Goal: Task Accomplishment & Management: Manage account settings

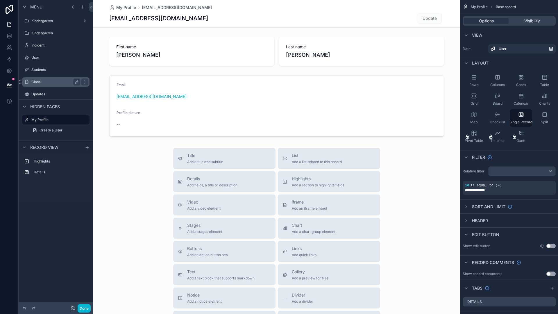
click at [58, 80] on label "Class" at bounding box center [54, 82] width 46 height 5
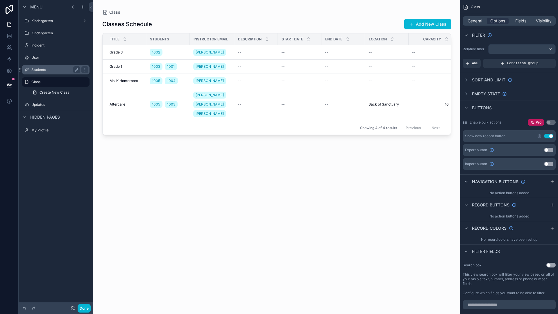
click at [46, 73] on div "Students" at bounding box center [55, 69] width 65 height 9
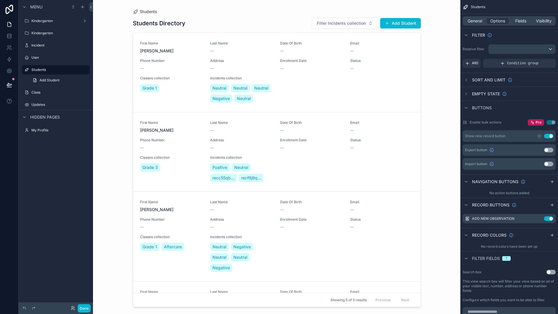
click at [358, 25] on div "scrollable content" at bounding box center [276, 153] width 297 height 307
click at [358, 24] on span "Filter Incidents collection" at bounding box center [341, 23] width 49 height 6
click at [334, 55] on div "Neutral" at bounding box center [345, 55] width 70 height 9
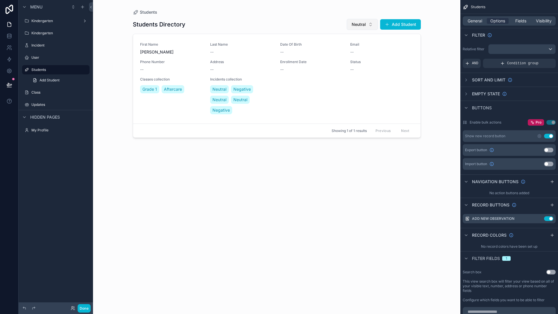
click at [359, 27] on span "Neutral" at bounding box center [359, 24] width 14 height 6
click at [350, 48] on div "None" at bounding box center [362, 47] width 70 height 9
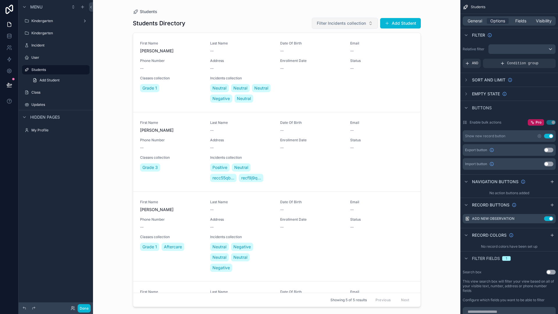
click at [353, 23] on span "Filter Incidents collection" at bounding box center [341, 23] width 49 height 6
click at [433, 77] on div "Students Students Directory Filter Incidents collection Add Student First Name …" at bounding box center [276, 157] width 367 height 314
click at [467, 80] on icon "scrollable content" at bounding box center [466, 80] width 5 height 5
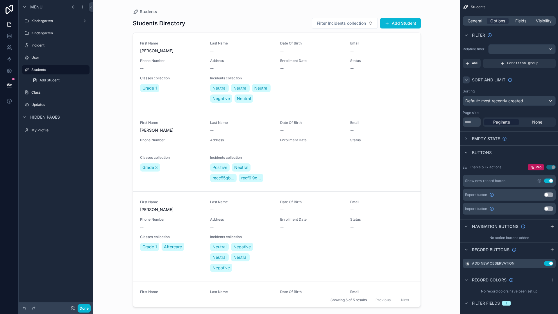
click at [467, 80] on icon "scrollable content" at bounding box center [466, 80] width 5 height 5
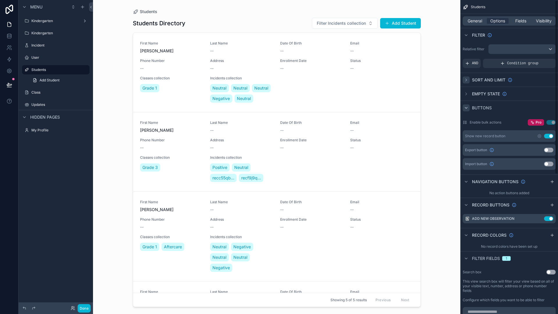
click at [468, 110] on icon "scrollable content" at bounding box center [466, 107] width 5 height 5
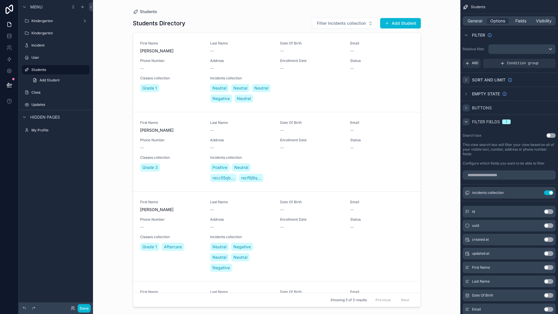
click at [465, 122] on icon "scrollable content" at bounding box center [466, 121] width 5 height 5
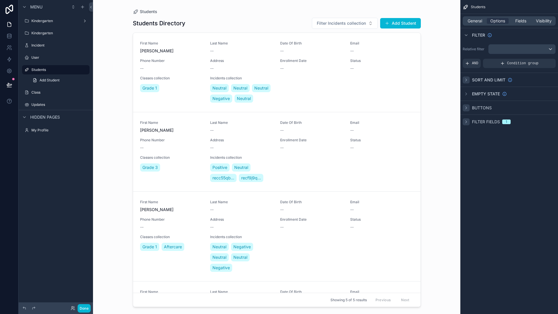
click at [465, 122] on icon "scrollable content" at bounding box center [466, 121] width 5 height 5
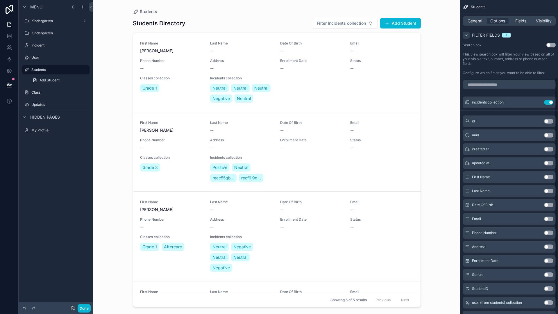
scroll to position [106, 0]
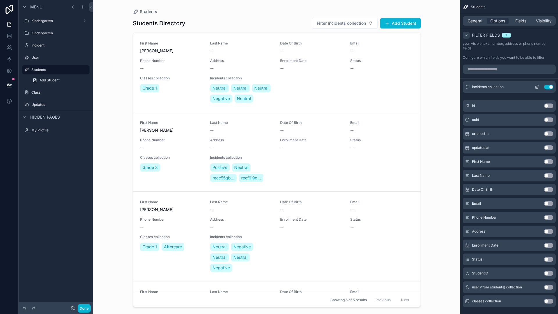
click at [545, 87] on button "Use setting" at bounding box center [548, 87] width 9 height 5
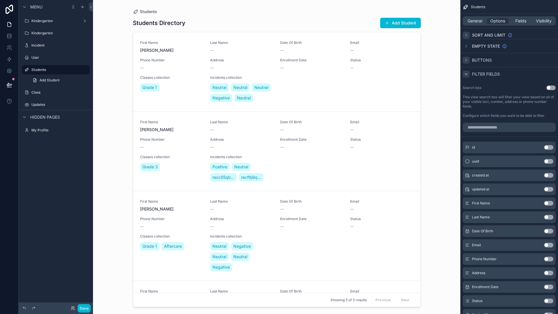
scroll to position [19, 0]
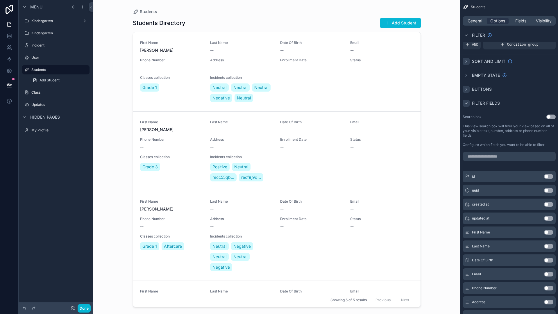
click at [551, 116] on button "Use setting" at bounding box center [550, 116] width 9 height 5
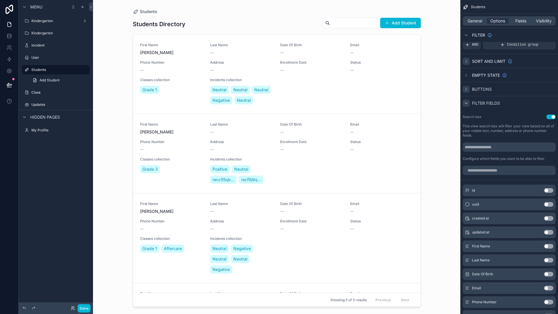
click at [361, 23] on input "scrollable content" at bounding box center [354, 23] width 48 height 8
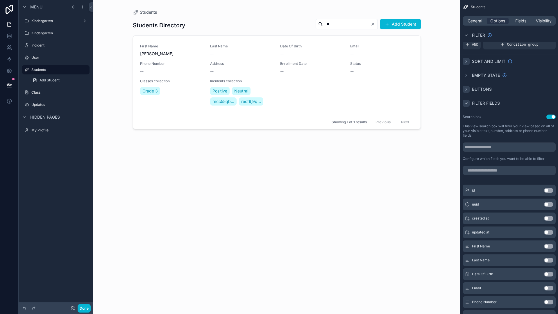
type input "*"
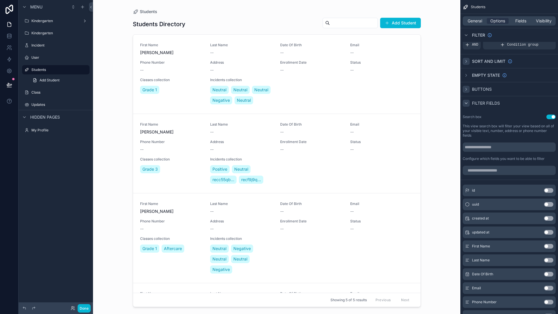
click at [433, 87] on div "Students Students Directory Add Student First Name [PERSON_NAME] Last Name -- D…" at bounding box center [276, 157] width 367 height 314
click at [368, 99] on div "First Name [PERSON_NAME] Last Name -- Date Of Birth -- Email -- Phone Number --…" at bounding box center [276, 74] width 273 height 63
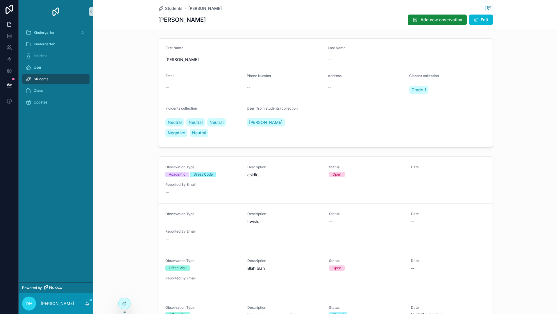
click at [529, 159] on div "Observation Type Academic Dress Code Description asldkj Status Open Date -- Rep…" at bounding box center [325, 275] width 465 height 242
click at [172, 10] on span "Students" at bounding box center [173, 9] width 17 height 6
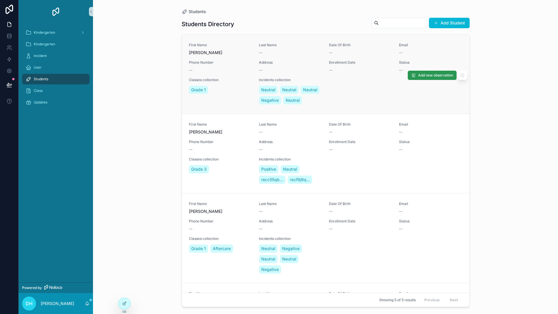
click at [422, 78] on span "Add new observation" at bounding box center [435, 75] width 35 height 5
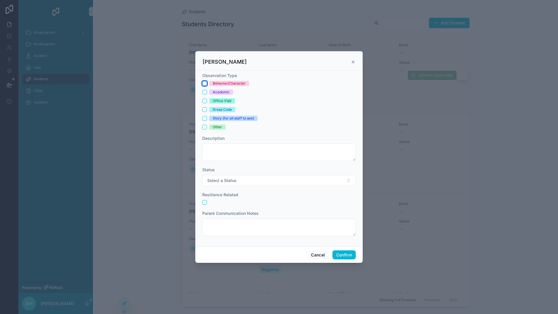
click at [204, 84] on button "Behavior/Character" at bounding box center [204, 83] width 5 height 5
click at [237, 149] on textarea at bounding box center [278, 152] width 153 height 17
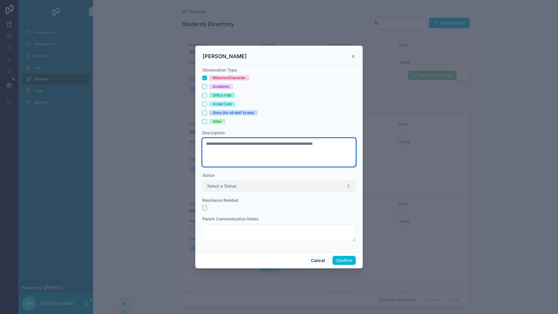
type textarea "**********"
click at [235, 186] on span "Select a Status" at bounding box center [221, 186] width 29 height 6
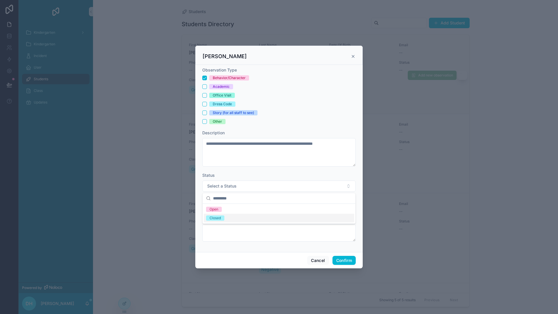
click at [218, 216] on div "Closed" at bounding box center [214, 217] width 11 height 5
click at [343, 258] on button "Confirm" at bounding box center [343, 260] width 23 height 9
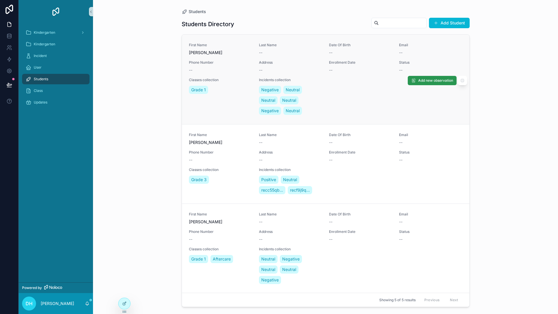
click at [424, 82] on span "Add new observation" at bounding box center [435, 80] width 35 height 5
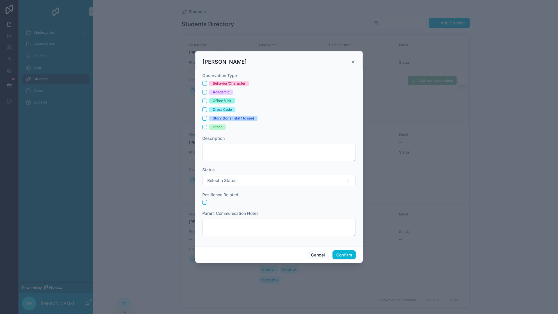
click at [355, 62] on icon at bounding box center [353, 62] width 5 height 5
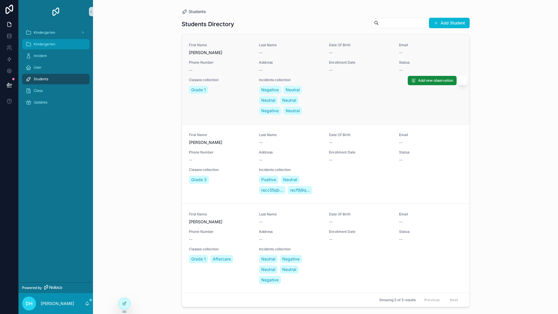
click at [56, 42] on div "Kindergarten" at bounding box center [56, 44] width 60 height 9
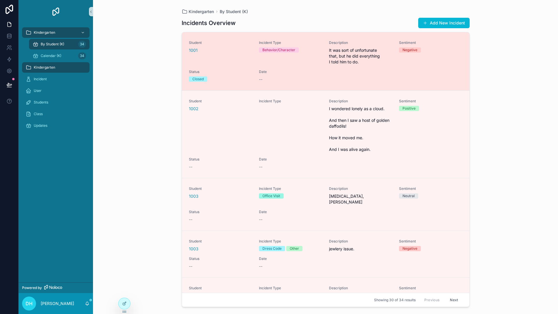
click at [299, 65] on div "Student 1001 Incident Type Behavior/Character Description It was sort of unfort…" at bounding box center [325, 61] width 273 height 42
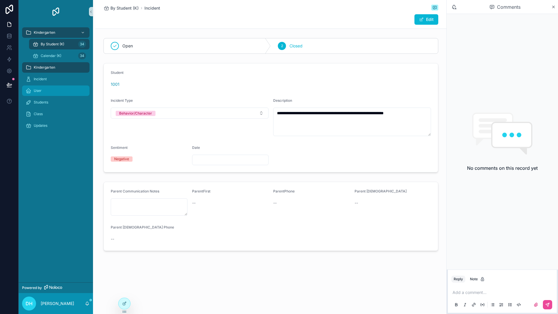
click at [43, 89] on div "User" at bounding box center [56, 90] width 60 height 9
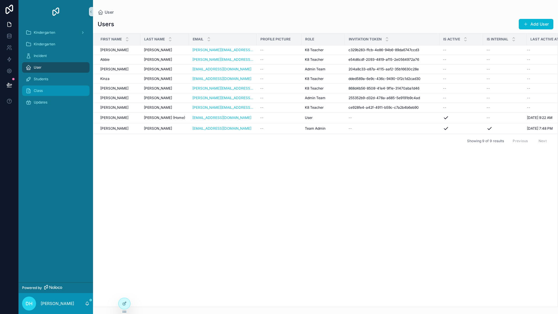
click at [40, 94] on div "Class" at bounding box center [56, 90] width 60 height 9
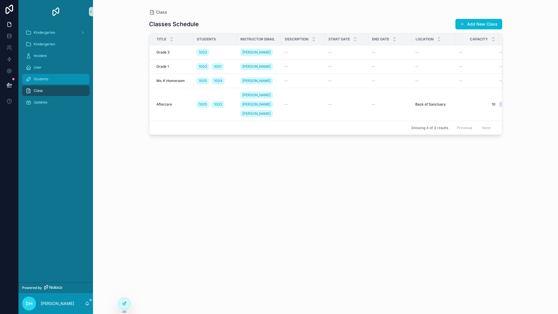
click at [45, 78] on span "Students" at bounding box center [41, 79] width 15 height 5
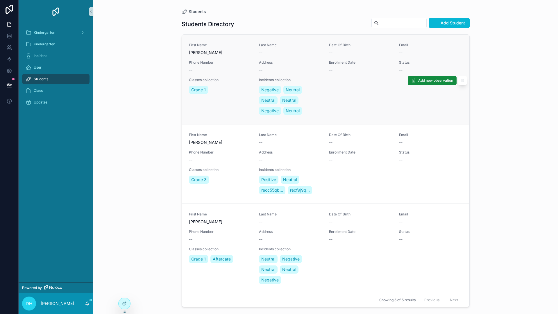
click at [376, 109] on div "First Name [PERSON_NAME] Last Name -- Date Of Birth -- Email -- Phone Number --…" at bounding box center [325, 79] width 273 height 73
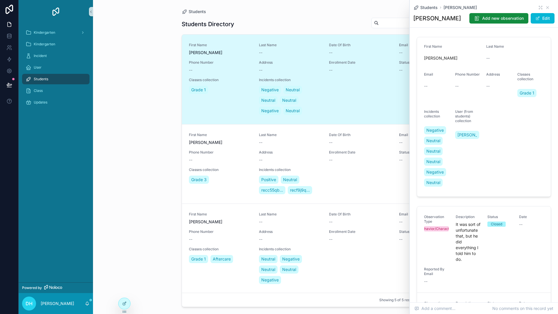
click at [376, 109] on div "First Name [PERSON_NAME] Last Name -- Date Of Birth -- Email -- Phone Number --…" at bounding box center [325, 79] width 273 height 73
click at [140, 78] on div "Students Students Directory Add Student First Name [PERSON_NAME] Last Name -- D…" at bounding box center [325, 157] width 465 height 314
click at [201, 54] on span "[PERSON_NAME]" at bounding box center [220, 53] width 63 height 6
click at [545, 7] on icon "scrollable content" at bounding box center [547, 7] width 5 height 5
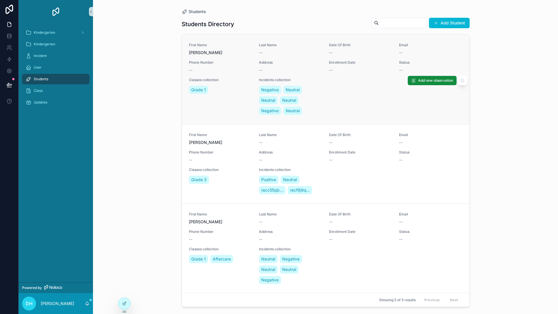
click at [198, 52] on span "[PERSON_NAME]" at bounding box center [220, 53] width 63 height 6
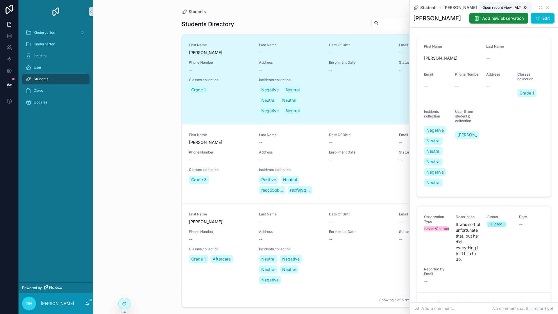
click at [538, 5] on icon "scrollable content" at bounding box center [540, 7] width 5 height 5
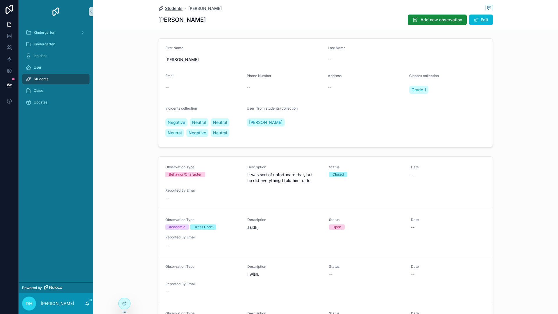
click at [173, 8] on span "Students" at bounding box center [173, 9] width 17 height 6
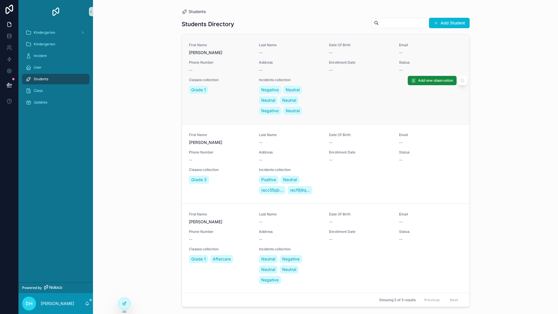
click at [217, 49] on div "First Name [PERSON_NAME]" at bounding box center [220, 49] width 63 height 13
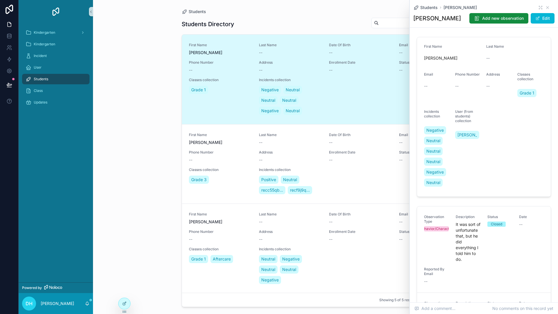
click at [217, 49] on div "First Name [PERSON_NAME]" at bounding box center [220, 49] width 63 height 13
click at [546, 8] on icon "scrollable content" at bounding box center [547, 7] width 2 height 2
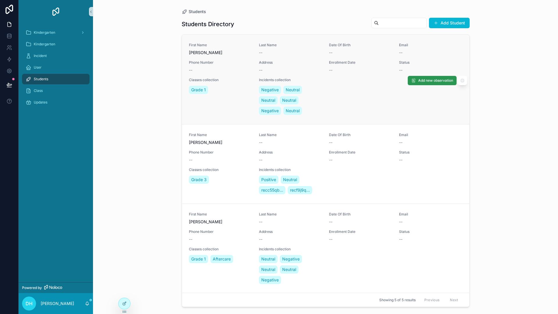
click at [438, 80] on span "Add new observation" at bounding box center [435, 80] width 35 height 5
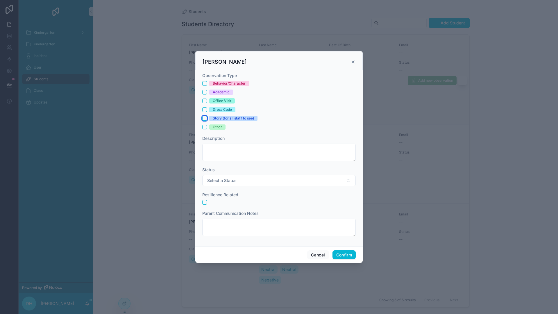
click at [205, 118] on button "Story (for all staff to see)" at bounding box center [204, 118] width 5 height 5
click at [216, 146] on textarea at bounding box center [278, 152] width 153 height 17
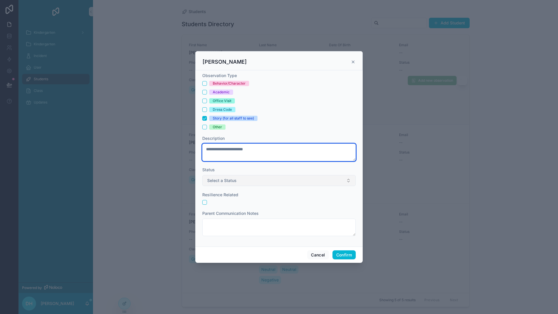
type textarea "**********"
click at [286, 184] on button "Select a Status" at bounding box center [278, 180] width 153 height 11
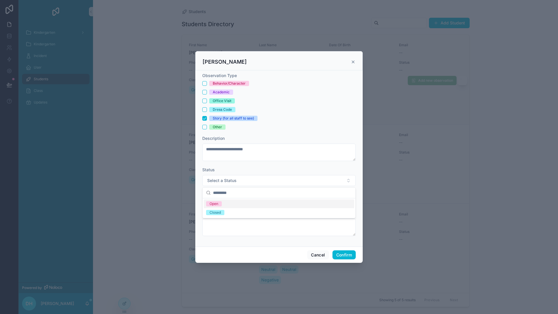
click at [252, 193] on input "text" at bounding box center [282, 192] width 139 height 10
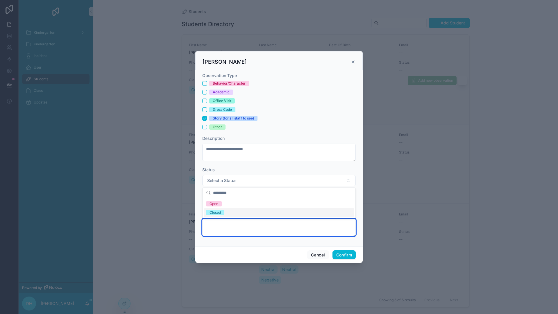
click at [258, 229] on textarea at bounding box center [278, 226] width 153 height 17
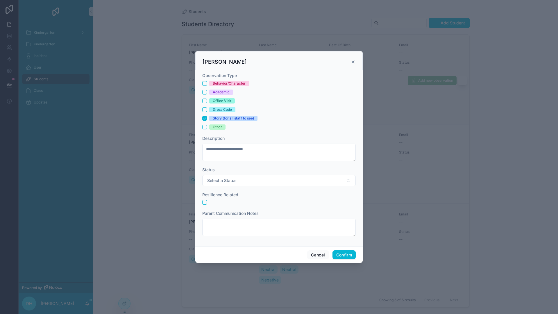
click at [285, 192] on div "Resilience Related" at bounding box center [278, 195] width 153 height 6
click at [285, 184] on button "Select a Status" at bounding box center [278, 180] width 153 height 11
click at [259, 212] on div "Closed" at bounding box center [279, 212] width 150 height 9
click at [297, 213] on div "Parent Communication Notes" at bounding box center [278, 213] width 153 height 6
click at [345, 254] on button "Confirm" at bounding box center [343, 254] width 23 height 9
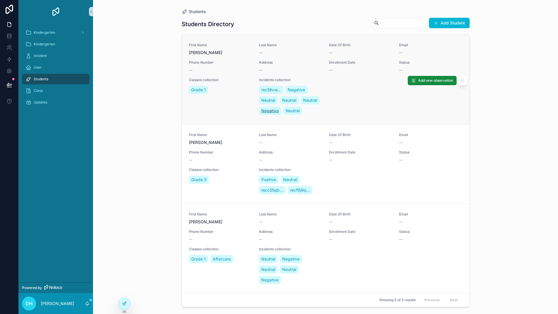
click at [279, 112] on span "Negative" at bounding box center [269, 111] width 17 height 6
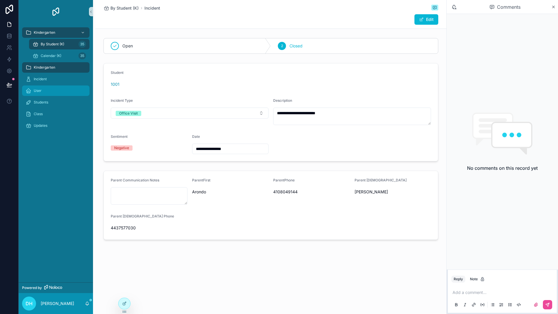
click at [33, 88] on div "User" at bounding box center [56, 90] width 60 height 9
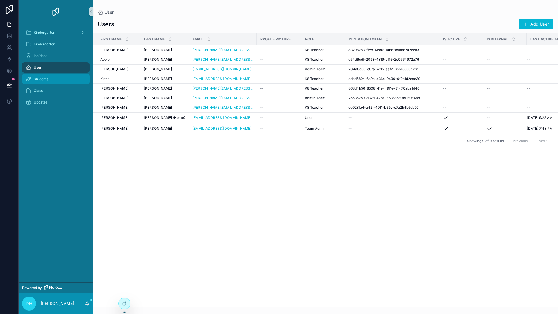
click at [44, 78] on span "Students" at bounding box center [41, 79] width 15 height 5
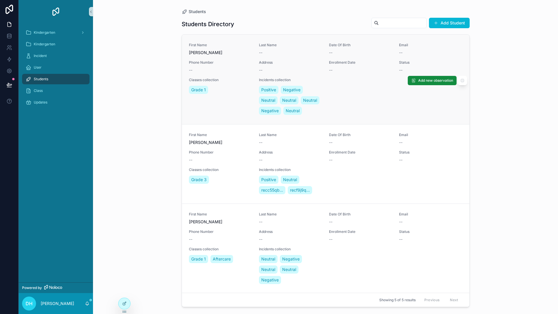
click at [228, 114] on div "Classes collection Grade 1" at bounding box center [220, 97] width 63 height 38
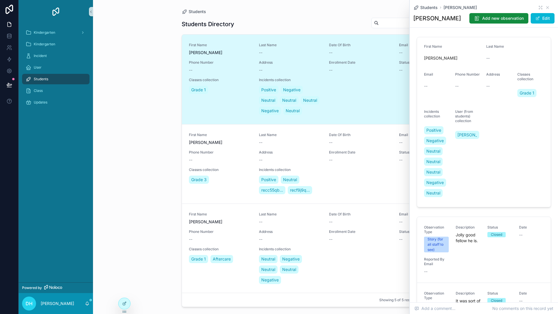
click at [228, 114] on div "Classes collection Grade 1" at bounding box center [220, 97] width 63 height 38
click at [238, 158] on div "First Name [PERSON_NAME] Name -- Date Of Birth -- Email -- Phone Number -- Addr…" at bounding box center [325, 163] width 273 height 63
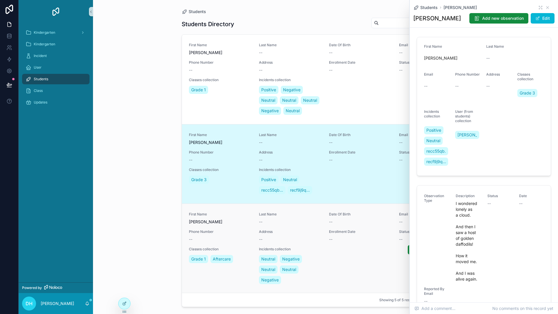
click at [231, 225] on span "[PERSON_NAME]" at bounding box center [220, 222] width 63 height 6
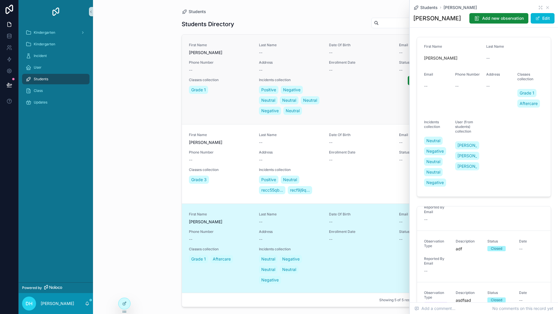
click at [365, 97] on div "First Name [PERSON_NAME] Last Name -- Date Of Birth -- Email -- Phone Number --…" at bounding box center [325, 79] width 273 height 73
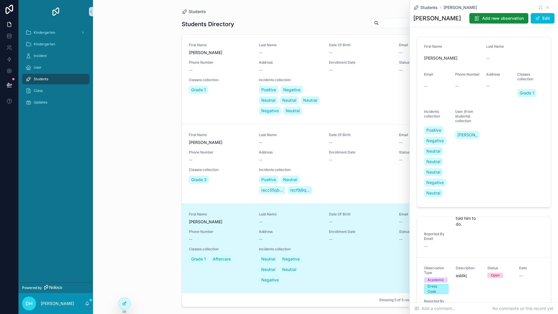
scroll to position [157, 0]
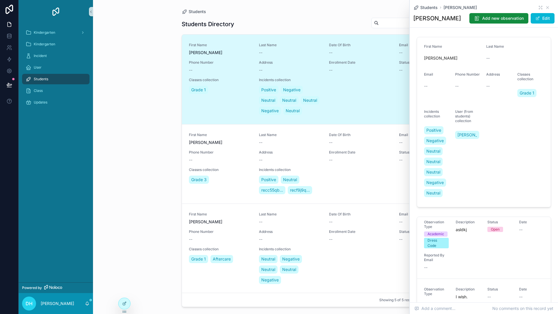
click at [142, 61] on div "Students Students Directory Add Student First Name [PERSON_NAME] Last Name -- D…" at bounding box center [325, 157] width 465 height 314
click at [546, 8] on icon "scrollable content" at bounding box center [547, 7] width 2 height 2
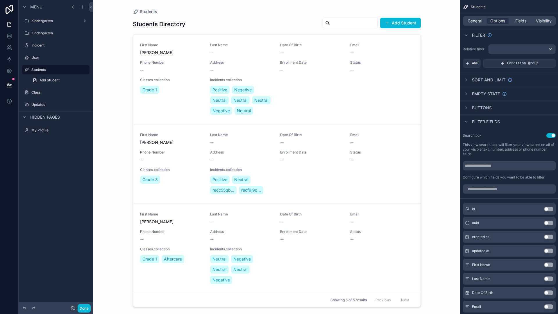
click at [332, 101] on div "scrollable content" at bounding box center [276, 153] width 297 height 307
click at [476, 24] on span "General" at bounding box center [474, 21] width 15 height 6
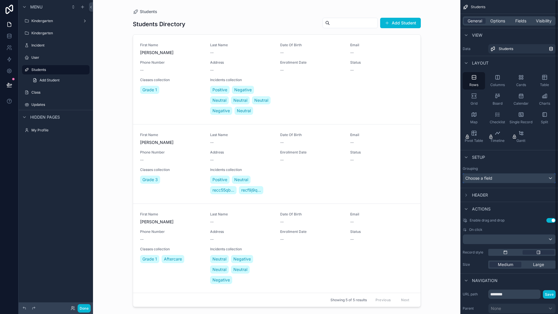
click at [500, 179] on div "Choose a field" at bounding box center [509, 177] width 92 height 9
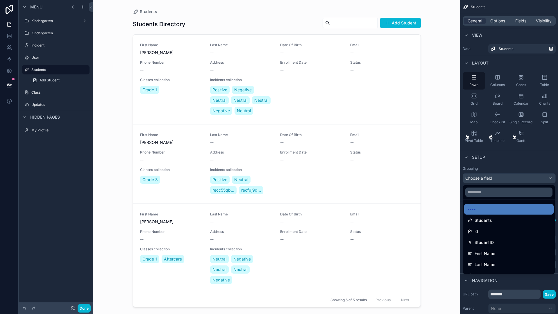
click at [500, 179] on div "scrollable content" at bounding box center [279, 157] width 558 height 314
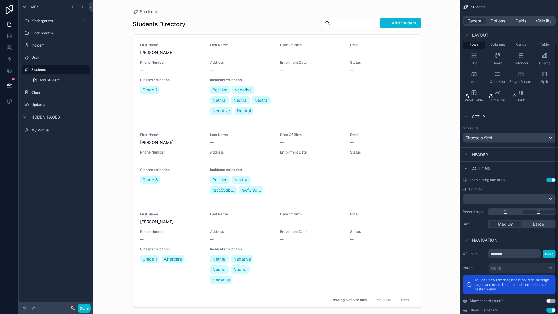
scroll to position [51, 0]
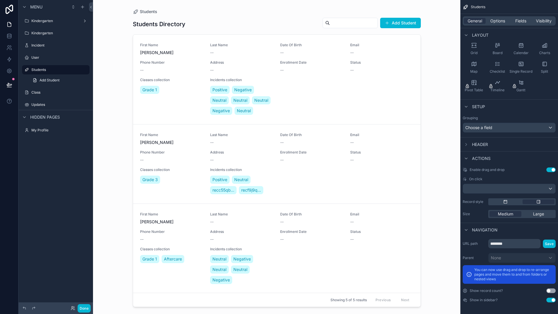
click at [552, 289] on button "Use setting" at bounding box center [550, 290] width 9 height 5
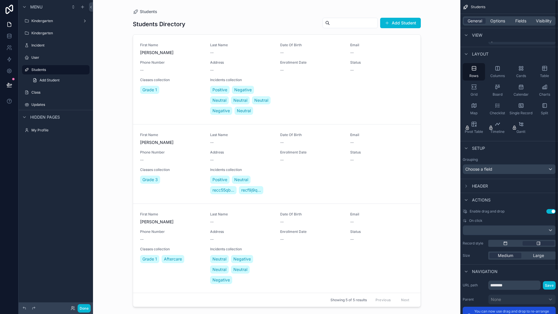
scroll to position [0, 0]
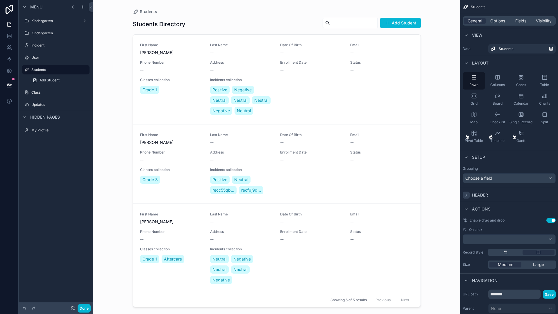
click at [468, 196] on icon "scrollable content" at bounding box center [466, 195] width 5 height 5
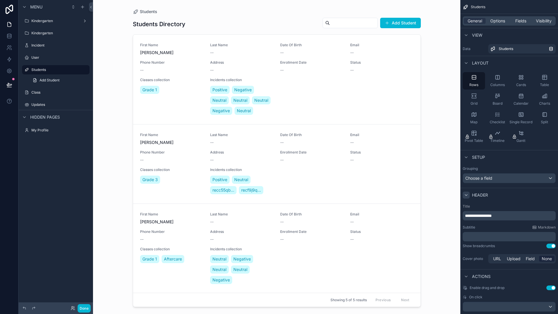
click at [492, 216] on span "**********" at bounding box center [478, 216] width 27 height 4
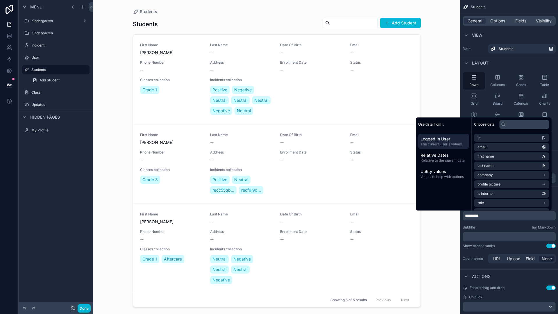
click at [493, 236] on p "﻿" at bounding box center [509, 237] width 89 height 6
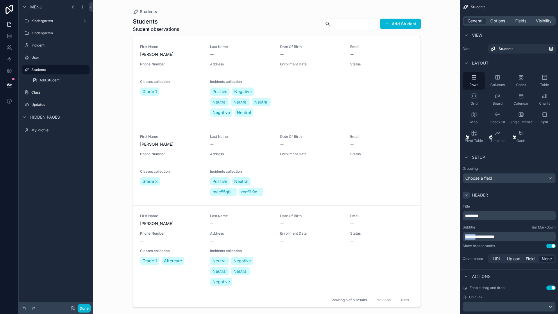
drag, startPoint x: 480, startPoint y: 236, endPoint x: 457, endPoint y: 237, distance: 22.7
click at [459, 237] on div "Kindergarten Kindergarten Incident User Students 5 Class Updates My Profile Pow…" at bounding box center [325, 157] width 465 height 314
click at [500, 236] on span "**********" at bounding box center [482, 236] width 35 height 4
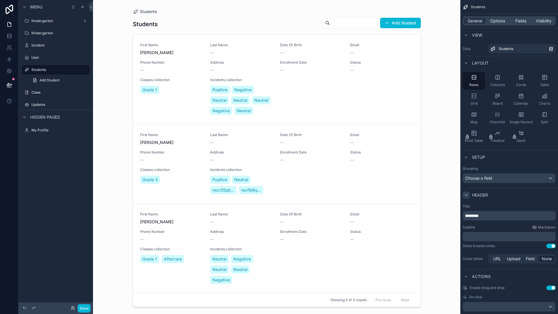
click at [507, 248] on div "Title ******** Subtitle Markdown ﻿ Show breadcrumbs Use setting Cover photo URL…" at bounding box center [509, 234] width 98 height 65
click at [496, 213] on p "********" at bounding box center [509, 216] width 89 height 6
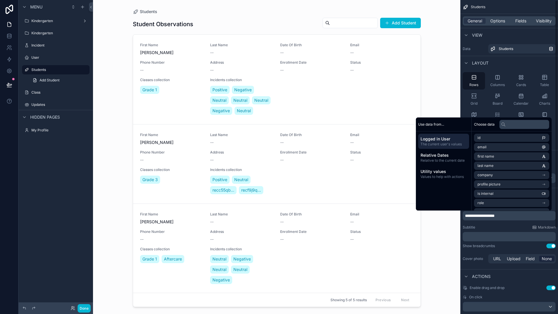
click at [499, 228] on div "Subtitle Markdown" at bounding box center [508, 227] width 93 height 5
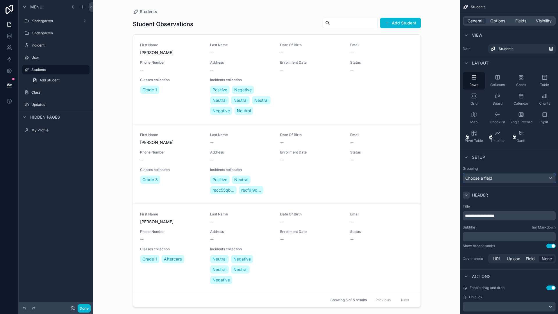
click at [506, 177] on div "Choose a field" at bounding box center [509, 177] width 92 height 9
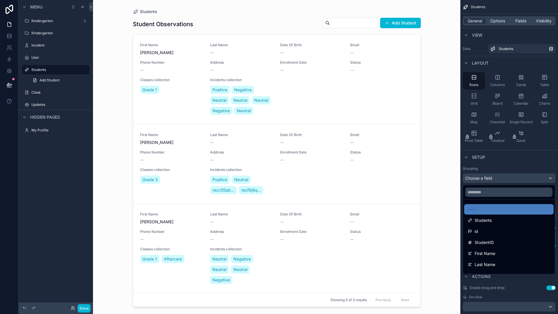
click at [506, 177] on div "scrollable content" at bounding box center [279, 157] width 558 height 314
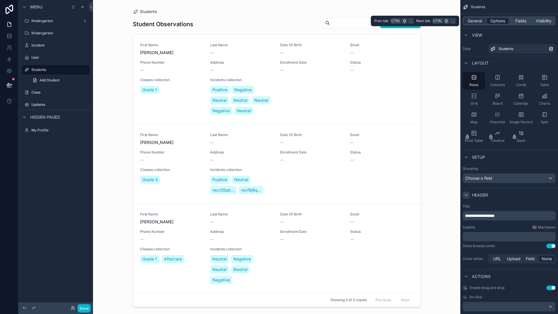
click at [503, 23] on span "Options" at bounding box center [497, 21] width 15 height 6
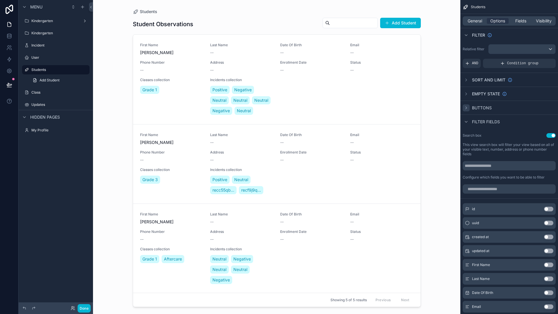
click at [465, 109] on icon "scrollable content" at bounding box center [466, 107] width 5 height 5
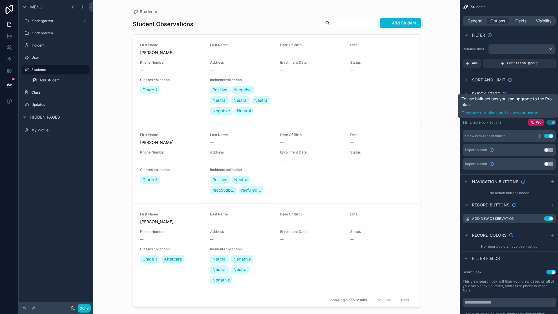
click at [548, 122] on button "Use setting" at bounding box center [550, 122] width 9 height 5
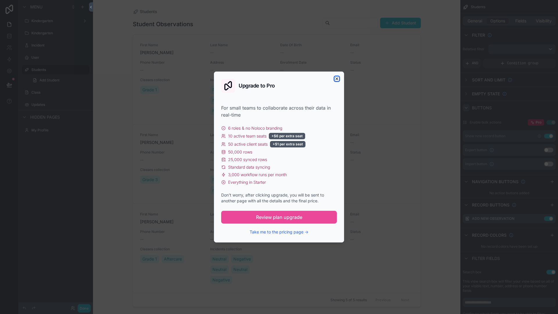
click at [337, 79] on icon "button" at bounding box center [336, 78] width 5 height 5
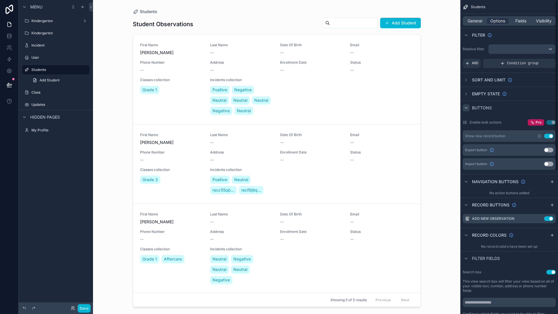
click at [546, 136] on button "Use setting" at bounding box center [548, 136] width 9 height 5
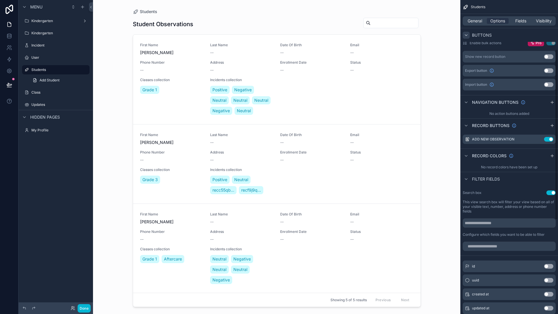
scroll to position [58, 0]
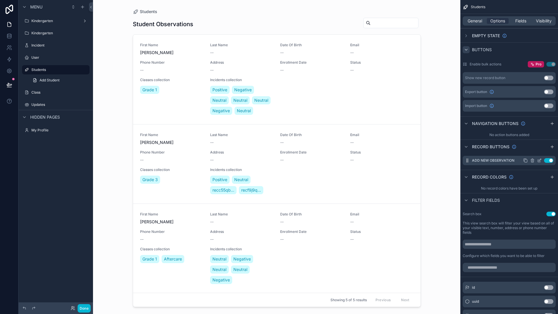
click at [538, 161] on icon "scrollable content" at bounding box center [539, 160] width 3 height 3
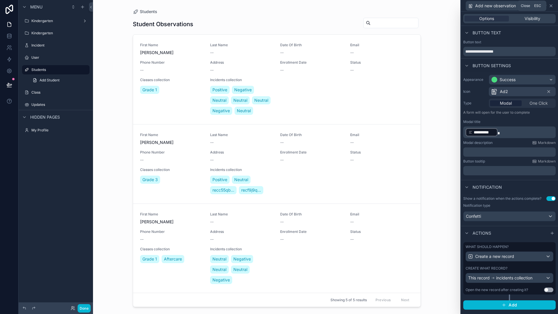
click at [551, 5] on icon at bounding box center [551, 6] width 2 height 2
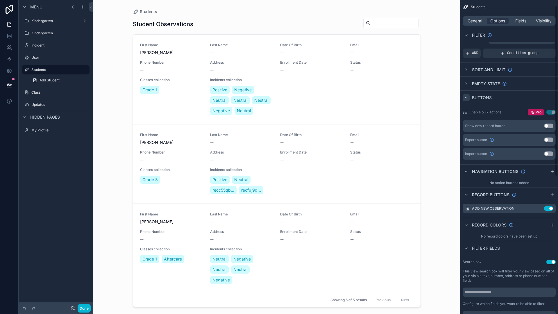
scroll to position [0, 0]
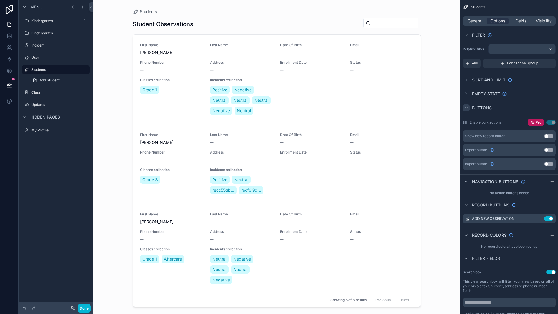
click at [467, 109] on icon "scrollable content" at bounding box center [466, 107] width 5 height 5
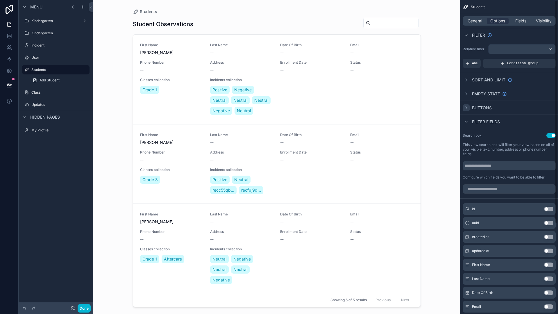
click at [467, 109] on icon "scrollable content" at bounding box center [466, 107] width 5 height 5
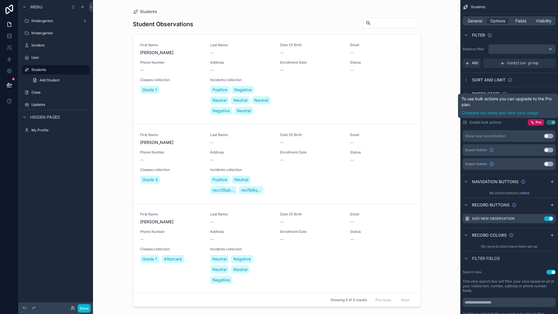
click at [551, 122] on button "Use setting" at bounding box center [550, 122] width 9 height 5
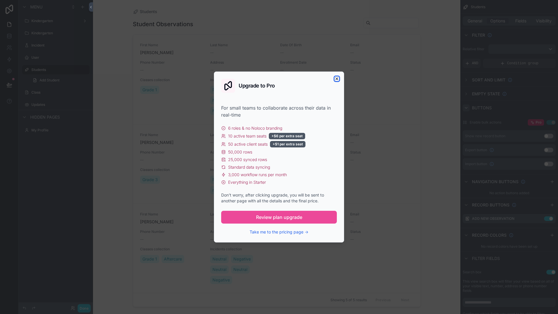
click at [338, 78] on icon "button" at bounding box center [336, 78] width 5 height 5
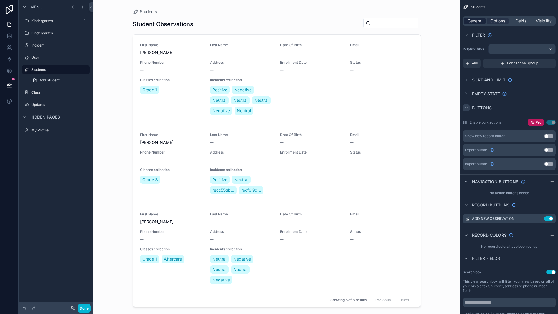
click at [472, 23] on span "General" at bounding box center [474, 21] width 15 height 6
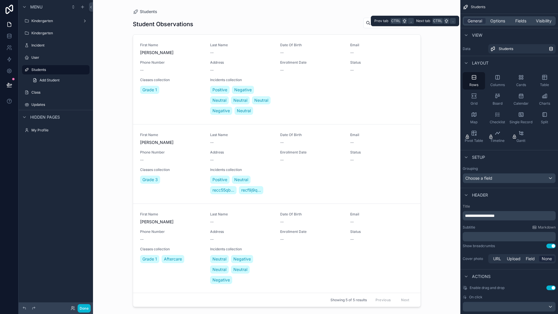
click at [520, 17] on div "General Options Fields Visibility" at bounding box center [508, 20] width 93 height 9
click at [521, 21] on span "Fields" at bounding box center [520, 21] width 11 height 6
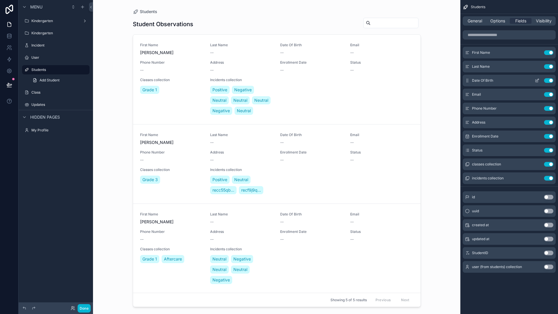
click at [546, 81] on button "Use setting" at bounding box center [548, 80] width 9 height 5
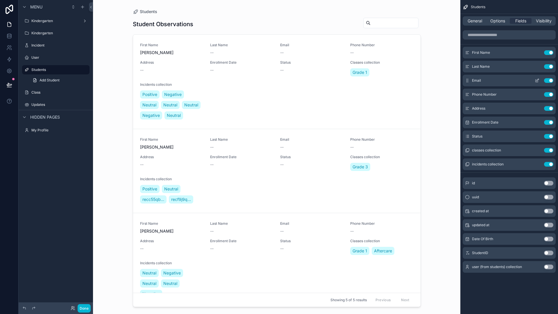
click at [545, 81] on button "Use setting" at bounding box center [548, 80] width 9 height 5
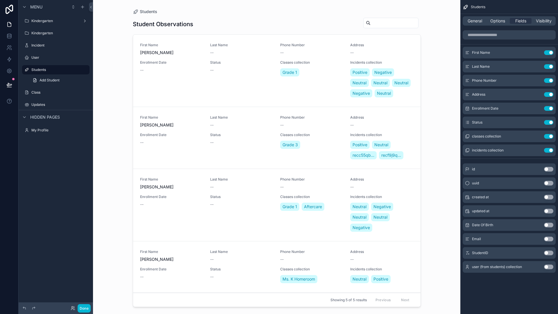
click at [545, 81] on button "Use setting" at bounding box center [548, 80] width 9 height 5
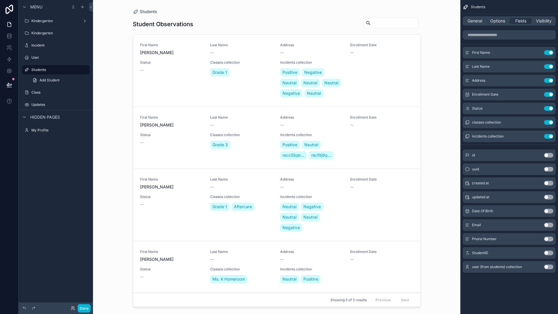
click at [545, 81] on button "Use setting" at bounding box center [548, 80] width 9 height 5
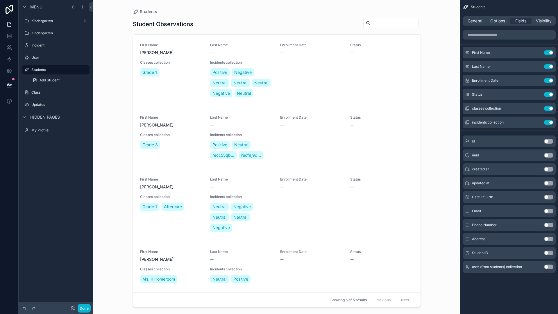
click at [545, 81] on button "Use setting" at bounding box center [548, 80] width 9 height 5
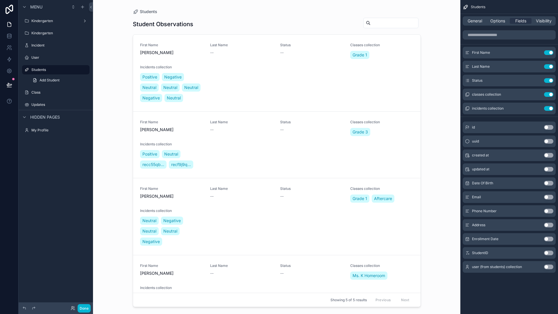
click at [545, 81] on button "Use setting" at bounding box center [548, 80] width 9 height 5
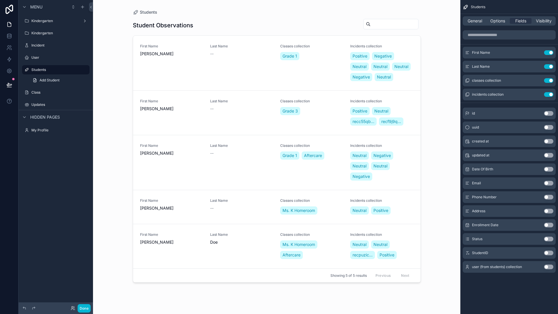
click at [545, 81] on button "Use setting" at bounding box center [548, 80] width 9 height 5
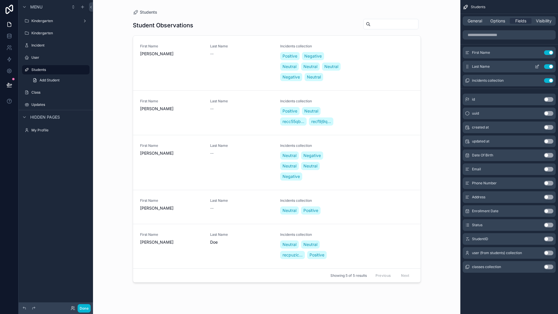
click at [546, 66] on button "Use setting" at bounding box center [548, 66] width 9 height 5
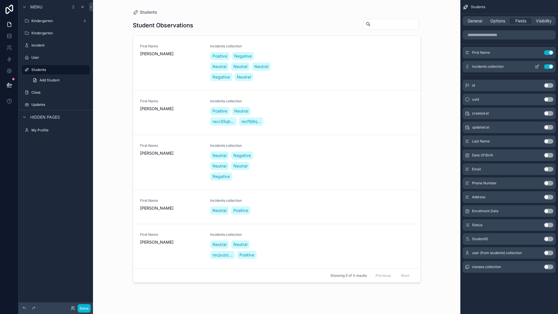
click at [546, 66] on button "Use setting" at bounding box center [548, 66] width 9 height 5
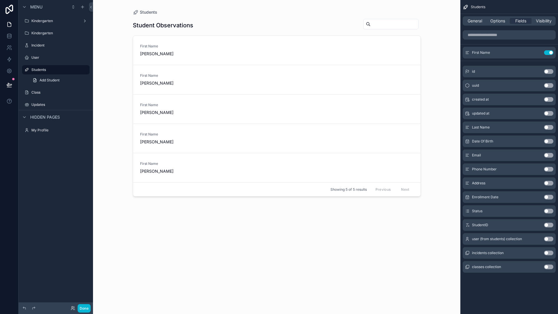
click at [549, 252] on button "Use setting" at bounding box center [548, 252] width 9 height 5
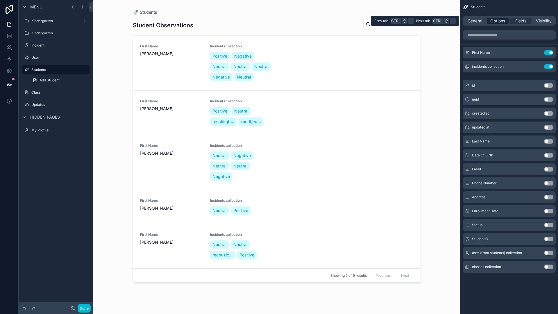
click at [497, 20] on span "Options" at bounding box center [497, 21] width 15 height 6
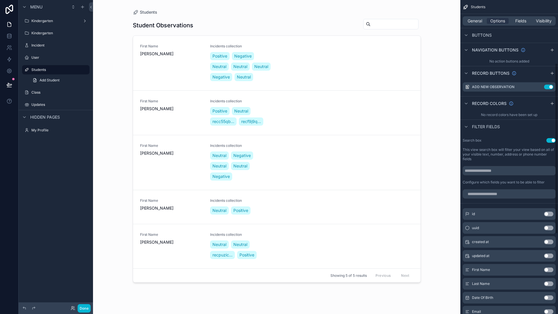
scroll to position [145, 0]
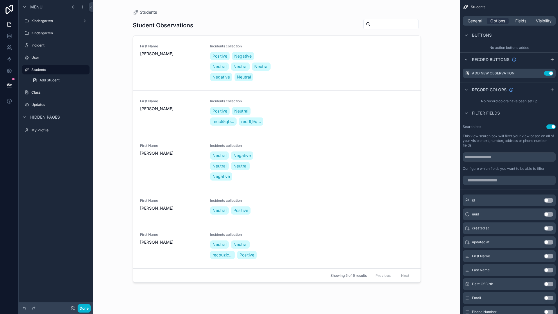
click at [525, 103] on div "No record colors have been set up" at bounding box center [509, 100] width 98 height 9
click at [467, 89] on icon "scrollable content" at bounding box center [466, 89] width 5 height 5
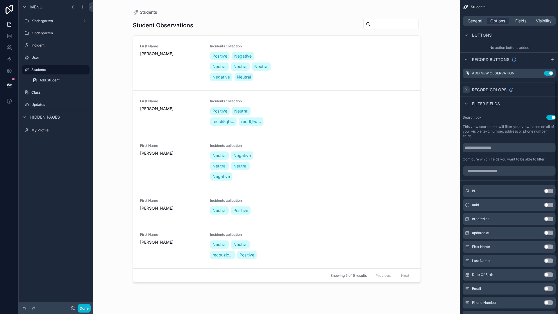
click at [467, 89] on icon "scrollable content" at bounding box center [466, 89] width 5 height 5
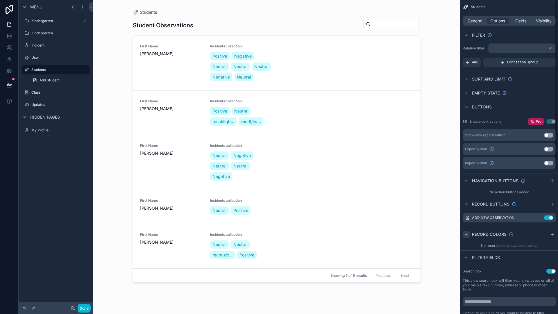
scroll to position [0, 0]
click at [501, 247] on div "No record colors have been set up" at bounding box center [509, 246] width 98 height 9
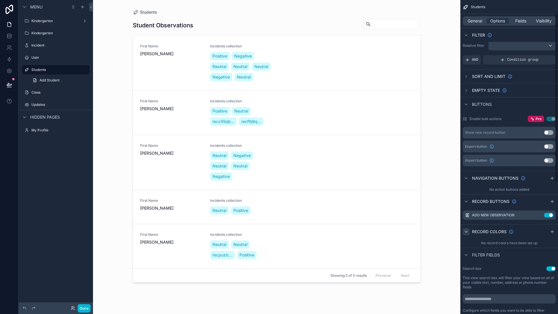
scroll to position [1, 0]
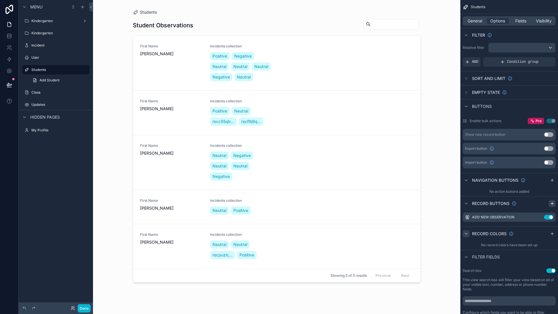
click at [551, 205] on icon "scrollable content" at bounding box center [552, 203] width 5 height 5
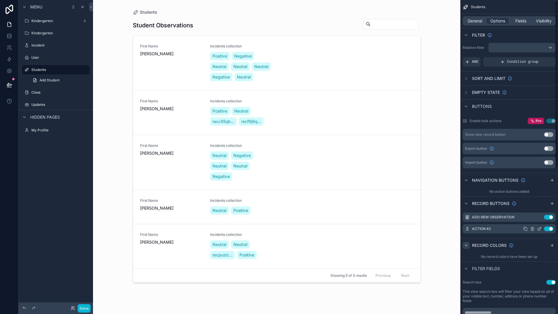
click at [546, 227] on button "Use setting" at bounding box center [548, 228] width 9 height 5
click at [549, 228] on button "Use setting" at bounding box center [548, 228] width 9 height 5
click at [547, 218] on button "Use setting" at bounding box center [548, 217] width 9 height 5
click at [545, 228] on button "Use setting" at bounding box center [548, 228] width 9 height 5
click at [550, 218] on button "Use setting" at bounding box center [548, 217] width 9 height 5
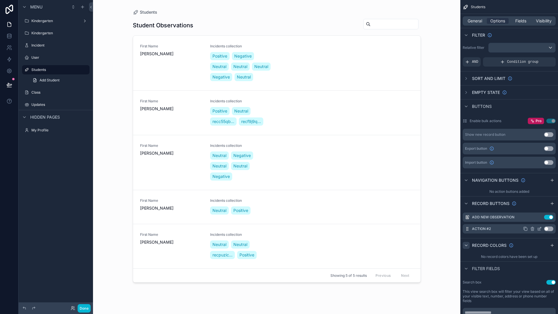
click at [532, 228] on icon "scrollable content" at bounding box center [532, 228] width 3 height 0
click at [543, 220] on icon at bounding box center [541, 219] width 3 height 3
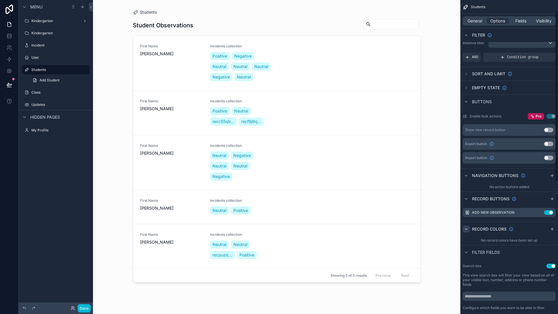
scroll to position [0, 0]
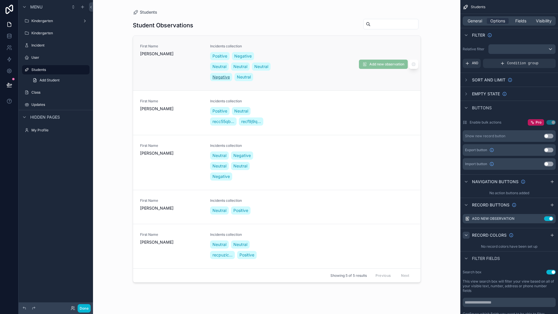
click at [223, 78] on span "Negative" at bounding box center [220, 77] width 17 height 6
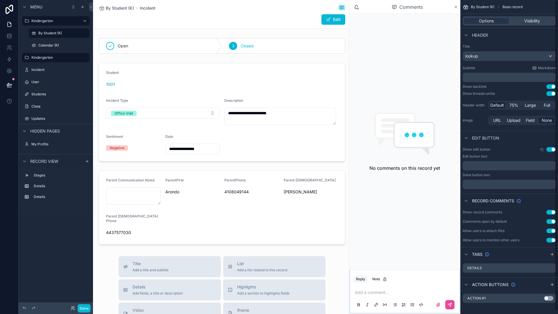
click at [457, 7] on icon "scrollable content" at bounding box center [455, 7] width 4 height 5
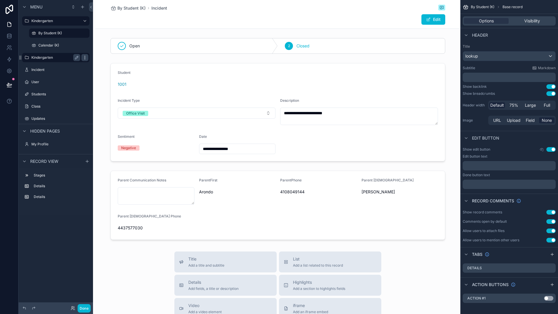
click at [85, 57] on icon "scrollable content" at bounding box center [85, 57] width 0 height 0
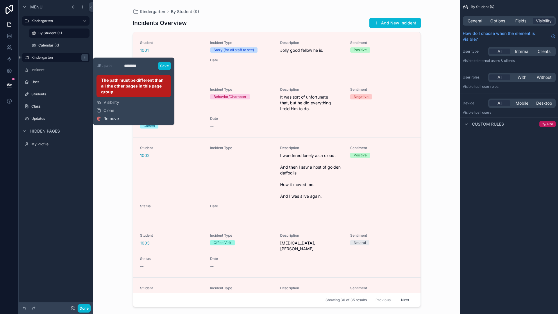
click at [114, 118] on span "Remove" at bounding box center [110, 119] width 15 height 6
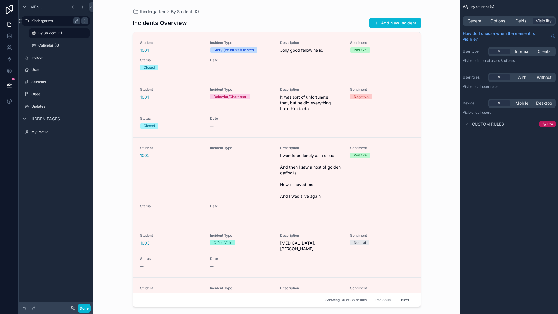
click at [84, 21] on icon "scrollable content" at bounding box center [85, 21] width 5 height 5
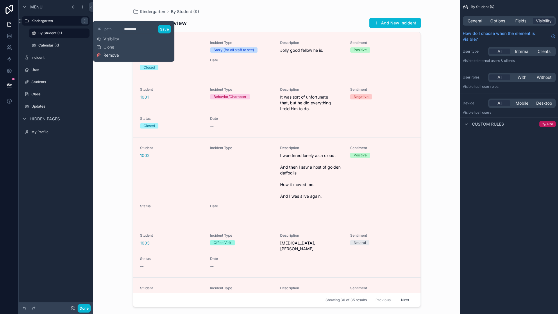
click at [108, 54] on span "Remove" at bounding box center [110, 55] width 15 height 6
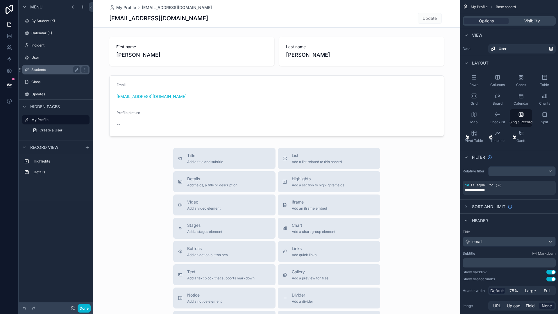
click at [42, 69] on label "Students" at bounding box center [54, 69] width 46 height 5
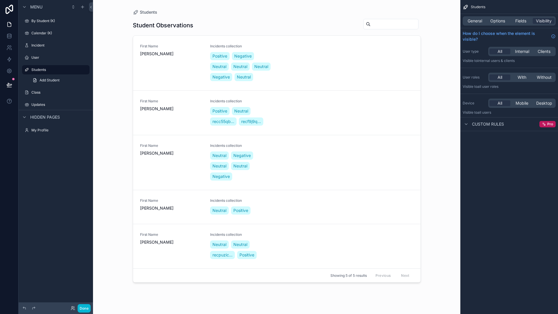
click at [242, 111] on div "scrollable content" at bounding box center [276, 153] width 297 height 307
click at [241, 110] on span "Neutral" at bounding box center [241, 111] width 14 height 6
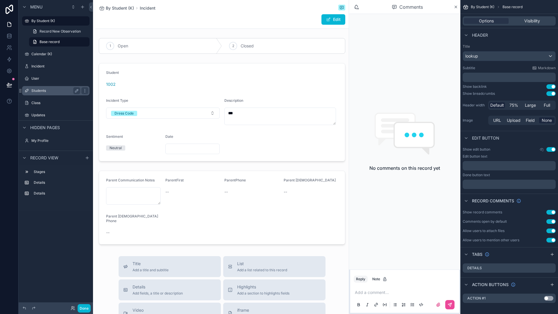
click at [40, 87] on div "Students" at bounding box center [55, 90] width 49 height 7
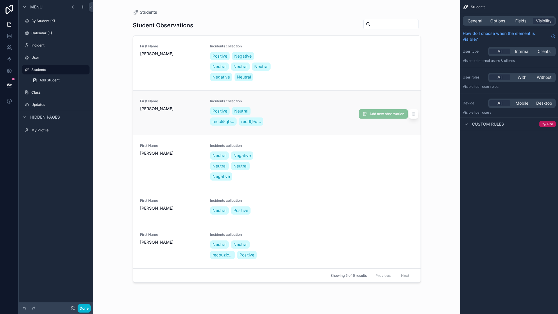
click at [291, 122] on div "First Name [PERSON_NAME] Incidents collection Positive Neutral recc55qb... recf…" at bounding box center [276, 113] width 273 height 28
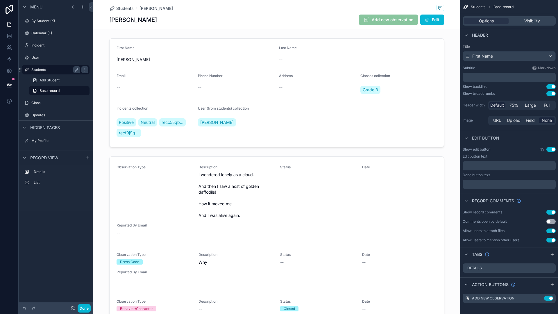
click at [46, 70] on label "Students" at bounding box center [54, 69] width 46 height 5
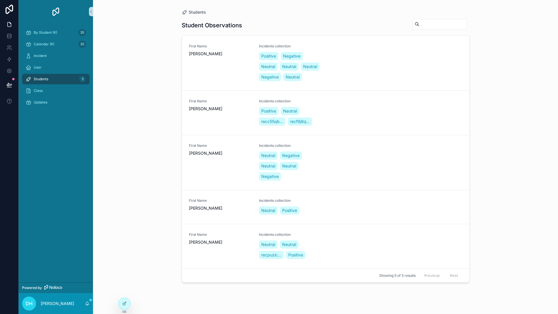
click at [534, 200] on div "Students Student Observations First Name [PERSON_NAME] Incidents collection Pos…" at bounding box center [325, 157] width 465 height 314
click at [356, 76] on div "First Name [PERSON_NAME] Incidents collection Positive Negative Neutral Neutral…" at bounding box center [325, 63] width 273 height 38
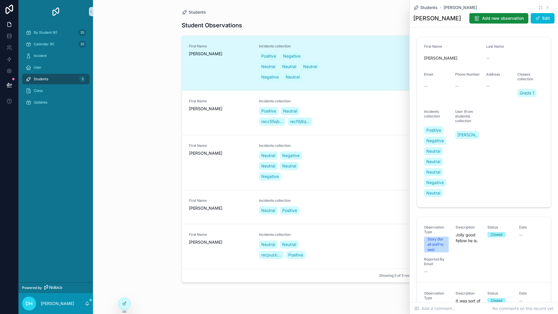
click at [139, 124] on div "Students Student Observations First Name [PERSON_NAME] Incidents collection Pos…" at bounding box center [325, 157] width 465 height 314
click at [545, 9] on icon "scrollable content" at bounding box center [547, 7] width 5 height 5
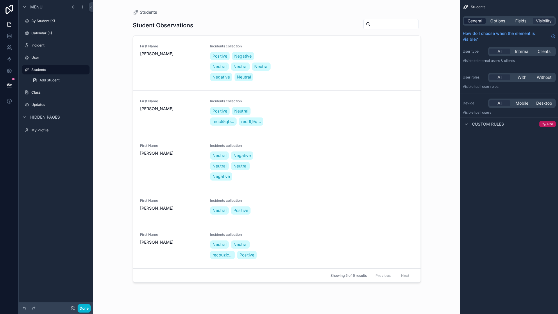
click at [478, 23] on span "General" at bounding box center [474, 21] width 15 height 6
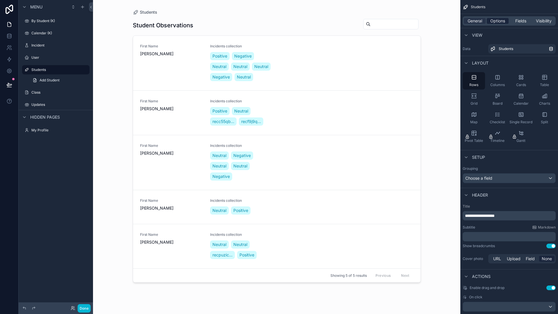
click at [494, 22] on span "Options" at bounding box center [497, 21] width 15 height 6
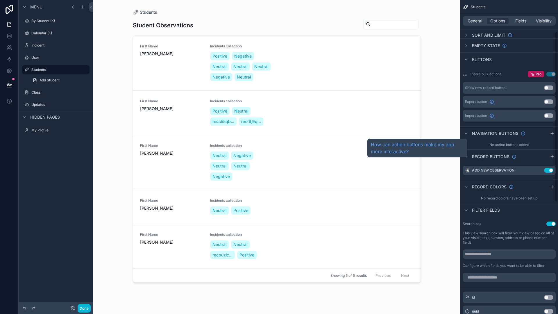
scroll to position [58, 0]
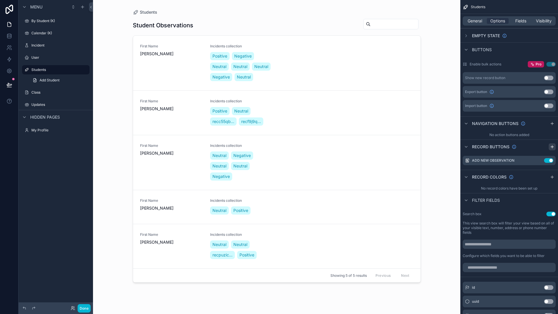
click at [552, 146] on icon "scrollable content" at bounding box center [552, 146] width 5 height 5
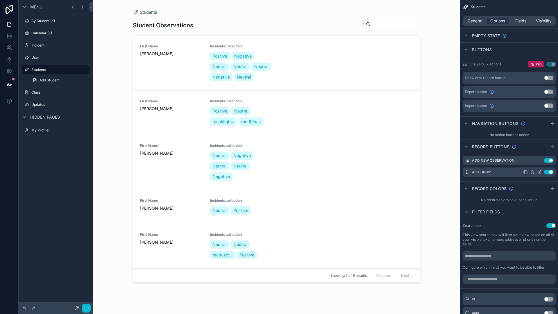
click at [539, 172] on icon "scrollable content" at bounding box center [539, 172] width 5 height 5
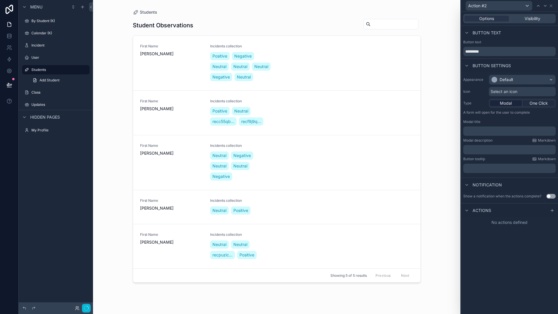
click at [526, 102] on div "One Click" at bounding box center [539, 103] width 32 height 6
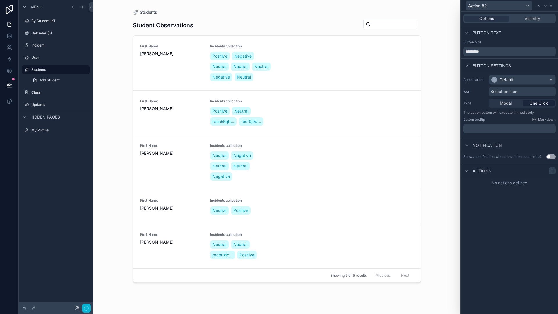
click at [551, 171] on icon at bounding box center [552, 171] width 3 height 0
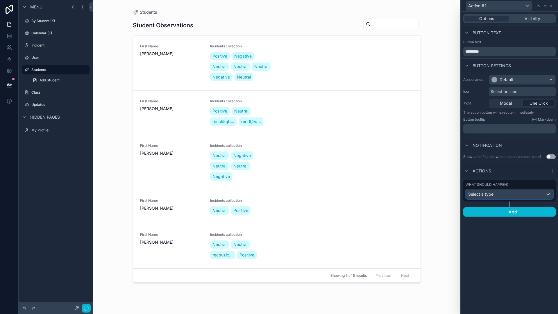
click at [521, 198] on div "Select a type" at bounding box center [509, 193] width 87 height 9
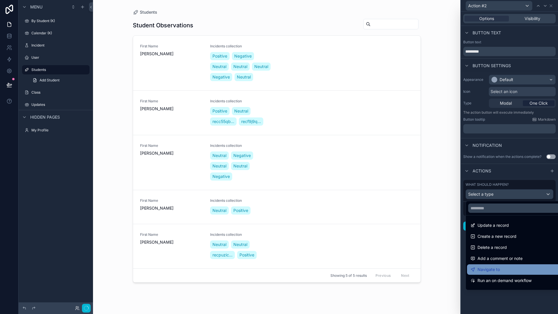
click at [501, 268] on div "Navigate to" at bounding box center [515, 269] width 91 height 7
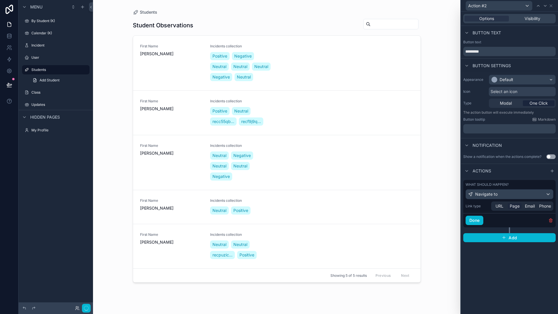
click at [517, 205] on span "Page" at bounding box center [515, 206] width 10 height 6
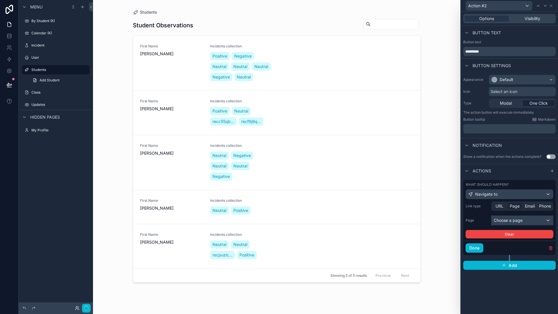
click at [517, 219] on div "Choose a page" at bounding box center [522, 220] width 62 height 9
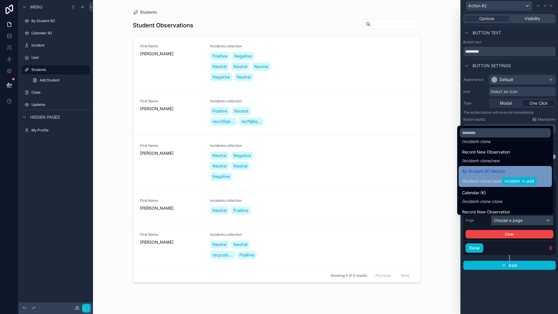
scroll to position [87, 0]
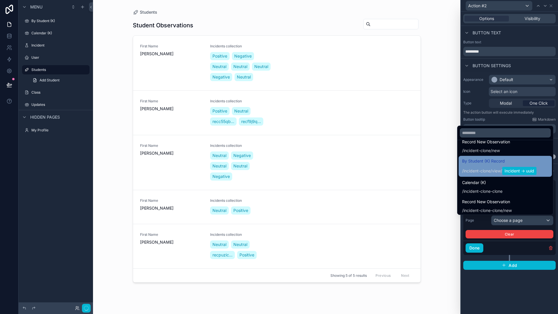
click at [522, 166] on span "/ incident-clone / view / Incident -> uuid" at bounding box center [499, 170] width 74 height 9
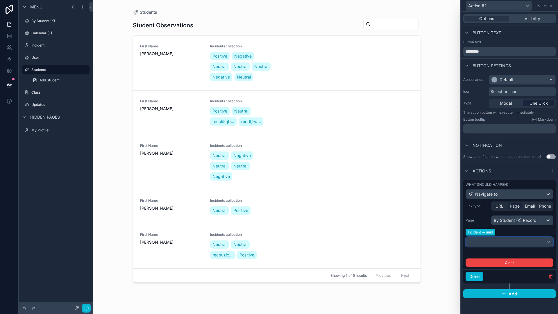
click at [526, 243] on div at bounding box center [509, 241] width 87 height 9
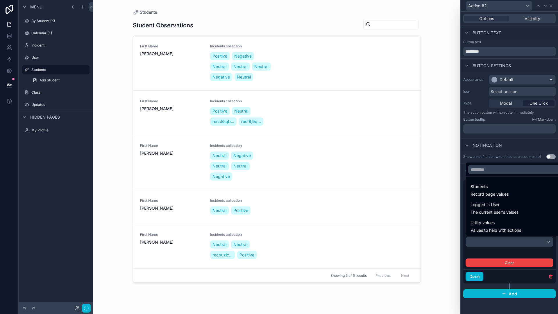
click at [526, 243] on div at bounding box center [509, 157] width 97 height 314
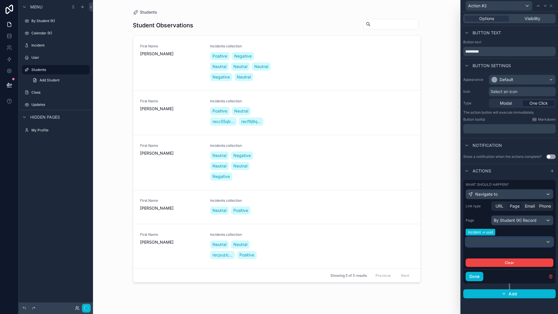
click at [526, 243] on div at bounding box center [509, 241] width 87 height 9
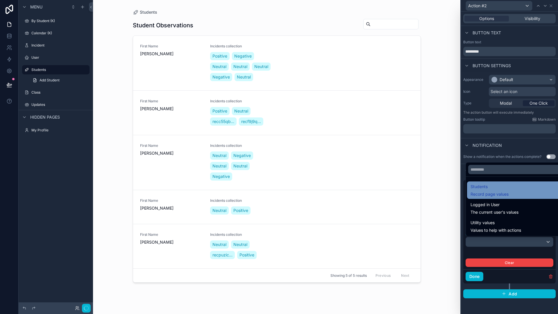
click at [501, 192] on span "Record page values" at bounding box center [489, 194] width 38 height 6
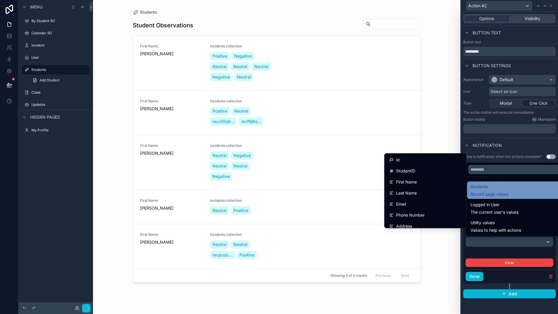
click at [501, 192] on span "Record page values" at bounding box center [489, 194] width 38 height 6
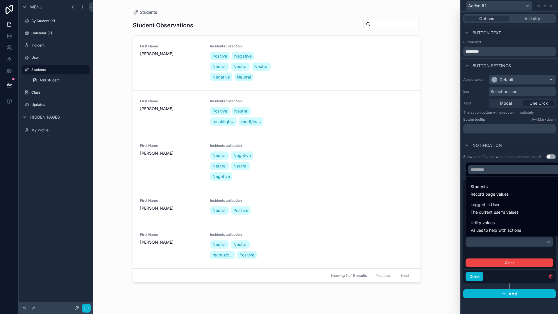
click at [549, 276] on div at bounding box center [509, 157] width 97 height 314
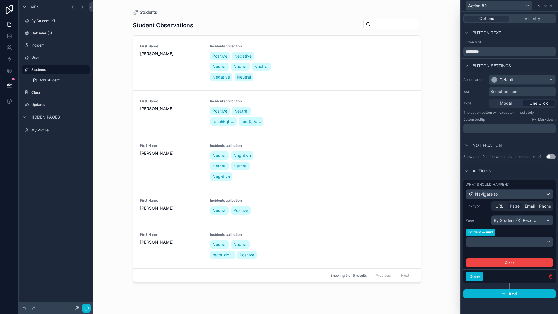
click at [550, 276] on icon "button" at bounding box center [550, 276] width 5 height 5
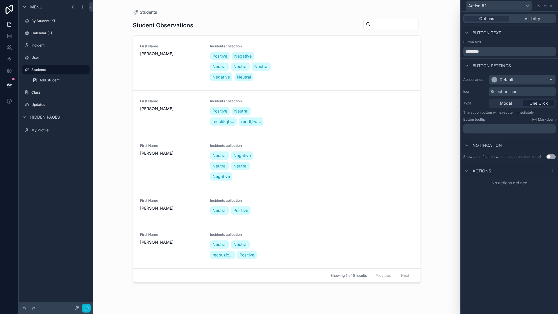
scroll to position [0, 0]
click at [441, 76] on div "Students Student Observations First Name [PERSON_NAME] Incidents collection Pos…" at bounding box center [276, 157] width 367 height 314
click at [551, 6] on icon at bounding box center [550, 5] width 5 height 5
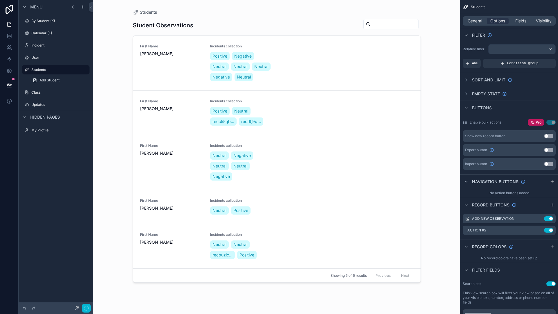
click at [366, 116] on div "scrollable content" at bounding box center [276, 153] width 297 height 307
click at [350, 125] on div "First Name [PERSON_NAME] Incidents collection Positive Neutral recc55qb... recf…" at bounding box center [276, 113] width 273 height 28
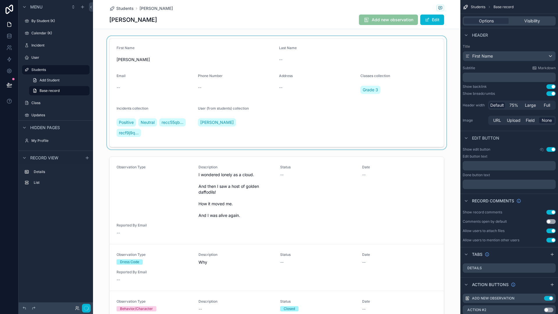
click at [373, 114] on div "scrollable content" at bounding box center [276, 92] width 367 height 113
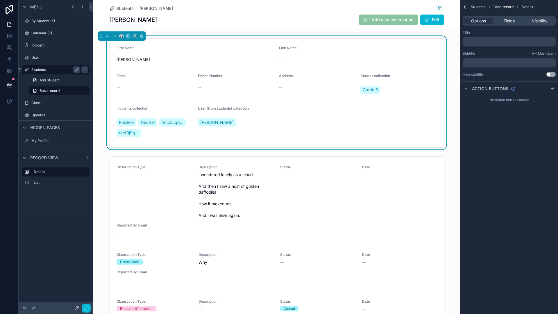
click at [45, 70] on label "Students" at bounding box center [54, 69] width 46 height 5
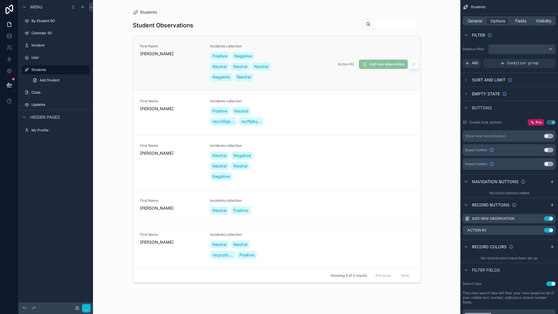
click at [315, 79] on div "First Name [PERSON_NAME] Incidents collection Positive Negative Neutral Neutral…" at bounding box center [276, 63] width 273 height 38
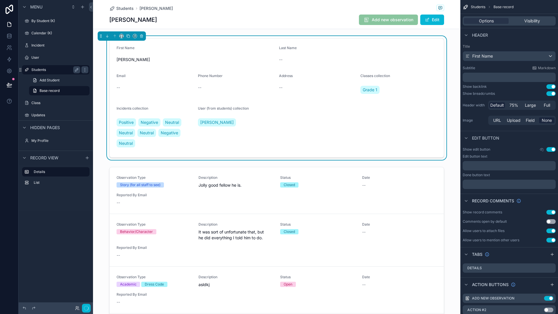
click at [42, 71] on label "Students" at bounding box center [54, 69] width 46 height 5
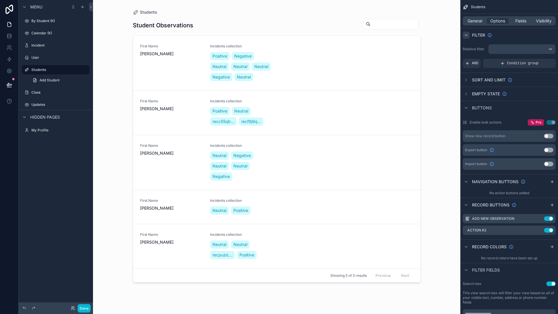
click at [467, 35] on icon "scrollable content" at bounding box center [466, 35] width 5 height 5
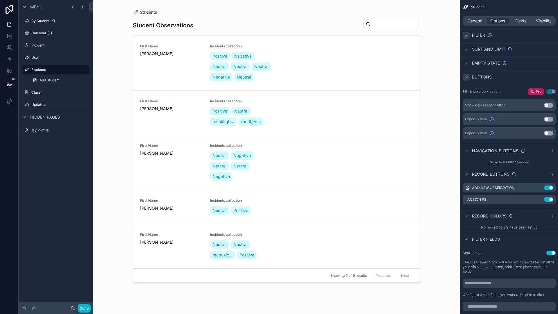
click at [467, 76] on icon "scrollable content" at bounding box center [466, 77] width 5 height 5
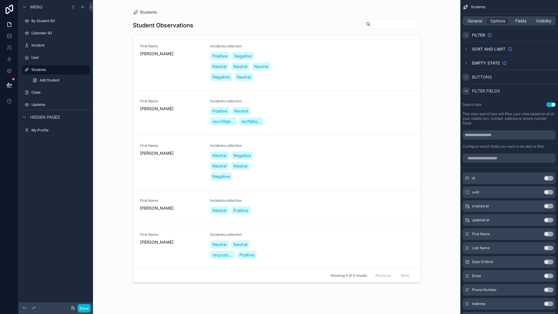
click at [467, 91] on icon "scrollable content" at bounding box center [466, 91] width 5 height 5
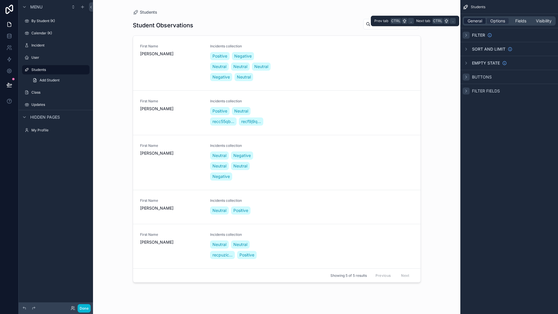
click at [478, 22] on span "General" at bounding box center [474, 21] width 15 height 6
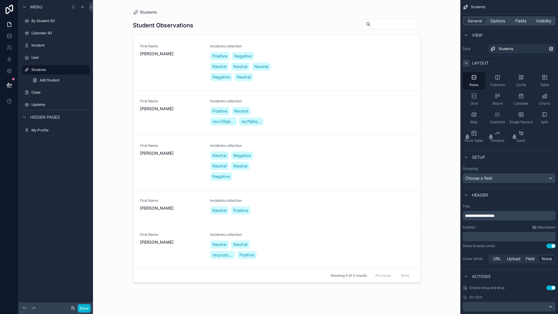
click at [466, 62] on icon "scrollable content" at bounding box center [466, 63] width 5 height 5
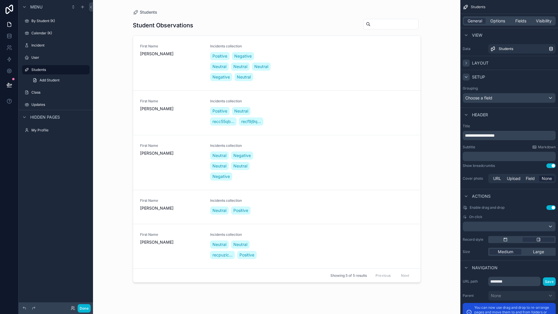
click at [466, 78] on icon "scrollable content" at bounding box center [466, 77] width 5 height 5
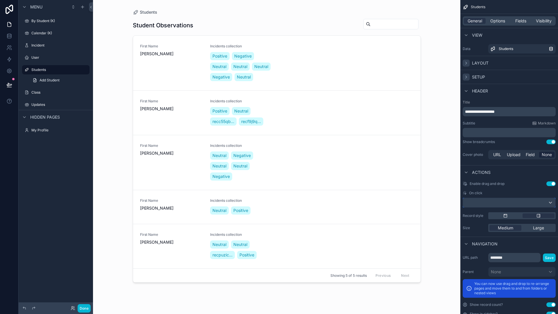
click at [495, 205] on div "scrollable content" at bounding box center [509, 202] width 92 height 9
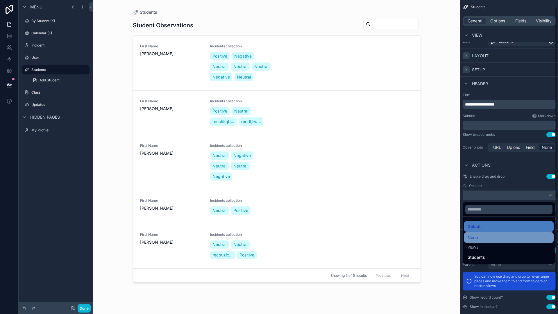
scroll to position [14, 0]
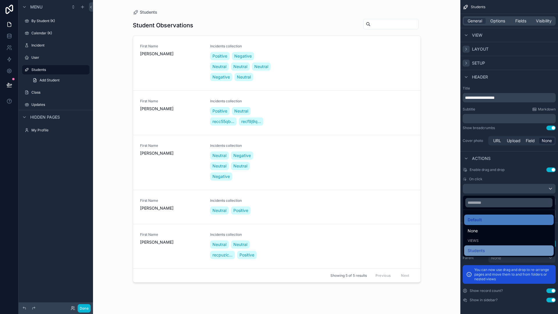
click at [483, 250] on span "Students" at bounding box center [475, 250] width 17 height 7
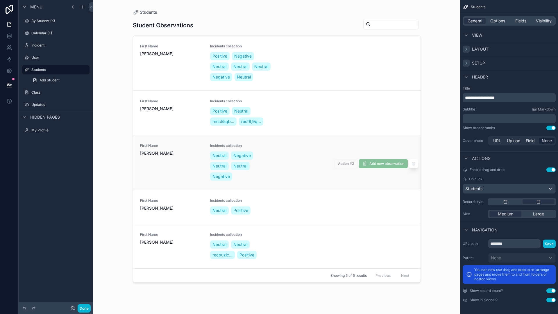
click at [354, 178] on div "First Name [PERSON_NAME] Incidents collection Neutral Negative Neutral Neutral …" at bounding box center [276, 162] width 273 height 38
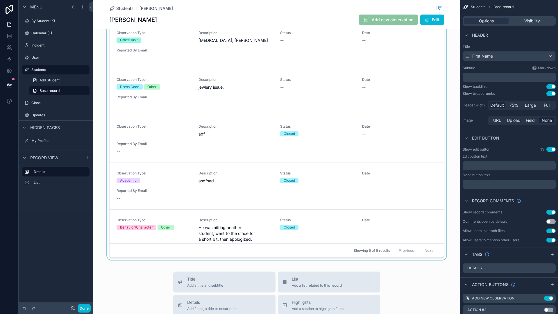
scroll to position [145, 0]
click at [254, 209] on div "scrollable content" at bounding box center [276, 140] width 367 height 242
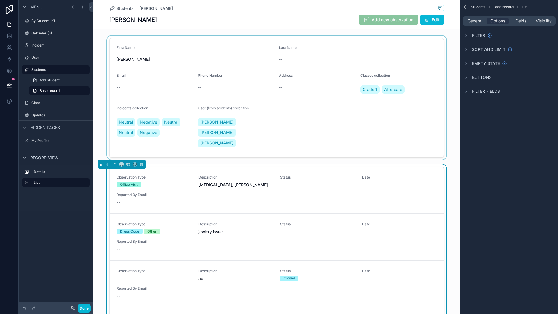
scroll to position [0, 0]
click at [474, 22] on span "General" at bounding box center [474, 21] width 15 height 6
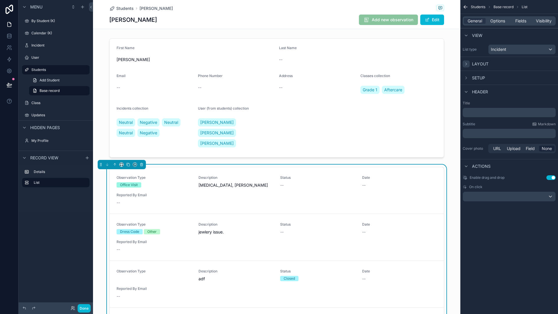
click at [465, 65] on icon "scrollable content" at bounding box center [466, 64] width 5 height 5
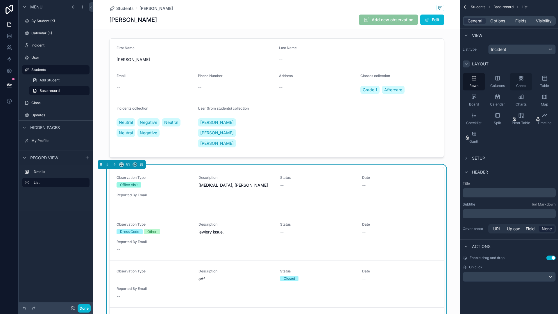
click at [514, 80] on div "Cards" at bounding box center [521, 81] width 22 height 17
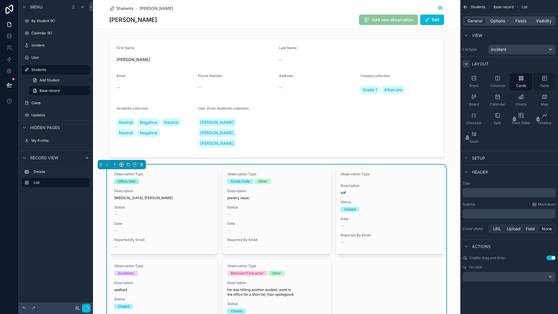
click at [542, 78] on icon "scrollable content" at bounding box center [545, 78] width 6 height 6
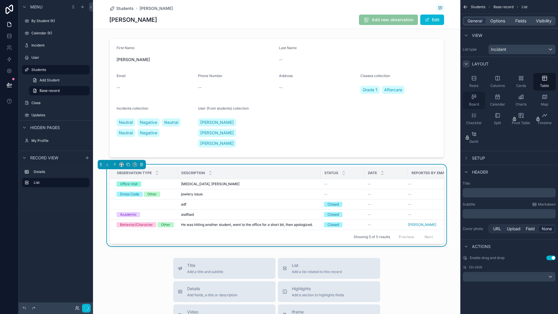
click at [479, 101] on div "Board" at bounding box center [473, 100] width 22 height 17
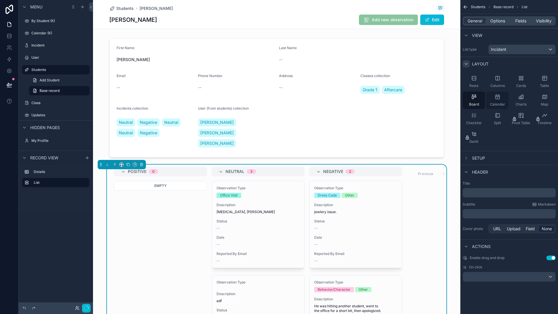
click at [495, 101] on div "Calendar" at bounding box center [497, 100] width 22 height 17
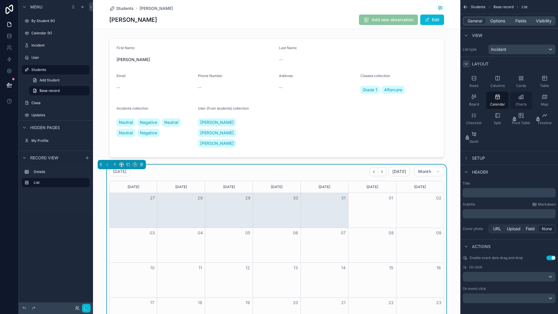
click at [517, 101] on div "Charts" at bounding box center [521, 100] width 22 height 17
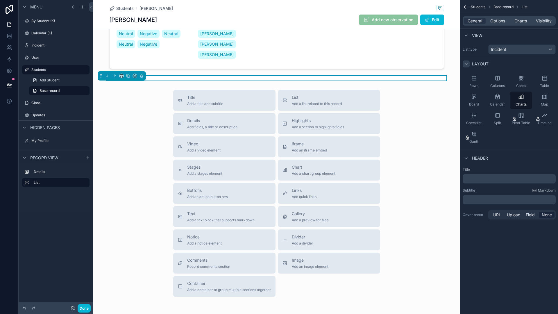
scroll to position [78, 0]
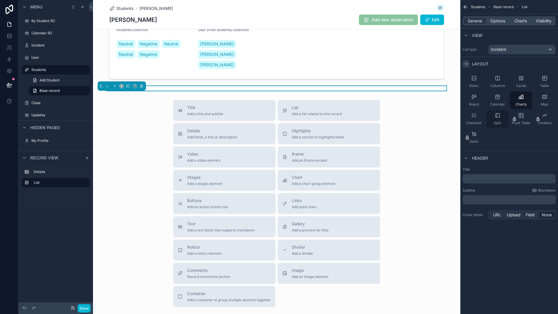
click at [493, 118] on div "Split" at bounding box center [497, 118] width 22 height 17
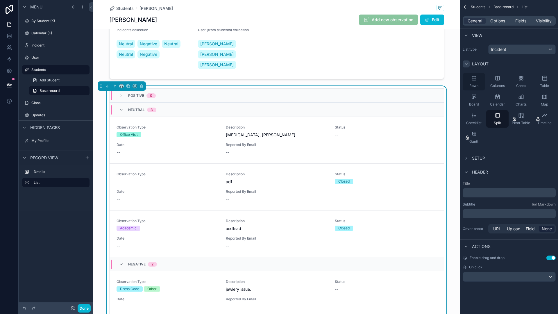
click at [476, 87] on span "Rows" at bounding box center [473, 85] width 9 height 5
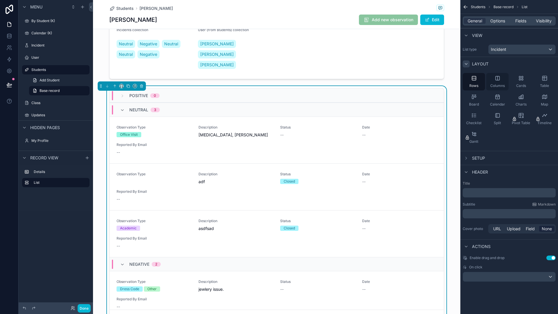
click at [493, 85] on span "Columns" at bounding box center [497, 85] width 15 height 5
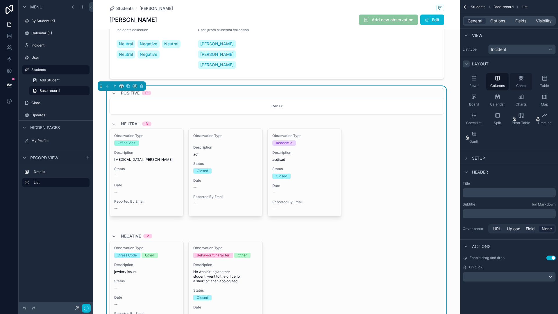
click at [517, 80] on div "Cards" at bounding box center [521, 81] width 22 height 17
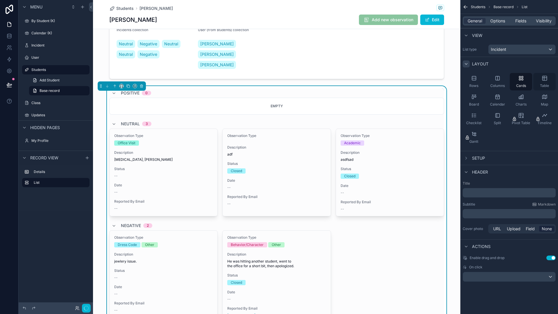
click at [547, 84] on span "Table" at bounding box center [544, 85] width 9 height 5
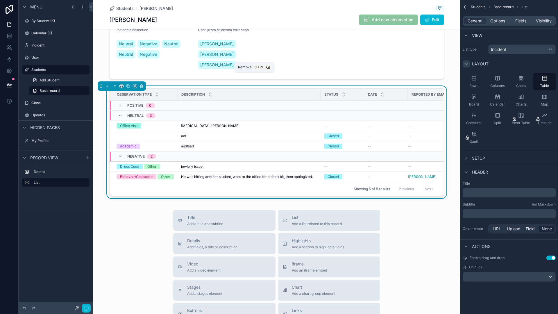
click at [141, 84] on icon "scrollable content" at bounding box center [141, 86] width 4 height 4
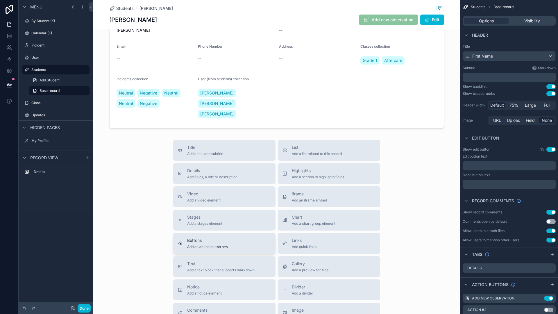
scroll to position [29, 0]
click at [234, 123] on div "Students [PERSON_NAME] [PERSON_NAME] Add new observation Edit First Name [PERSO…" at bounding box center [276, 182] width 367 height 422
click at [157, 143] on div "Title Add a title and subtitle List Add a list related to this record Details A…" at bounding box center [276, 243] width 367 height 207
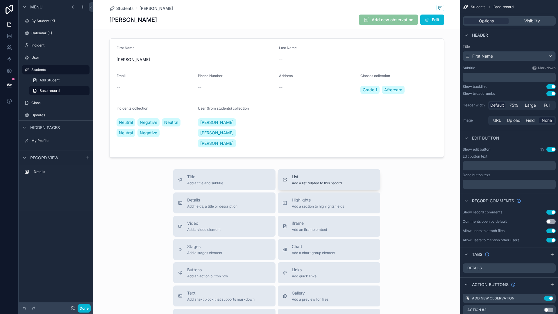
click at [332, 174] on span "List" at bounding box center [317, 177] width 50 height 6
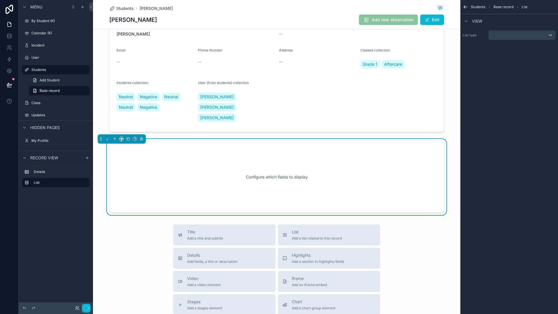
scroll to position [35, 0]
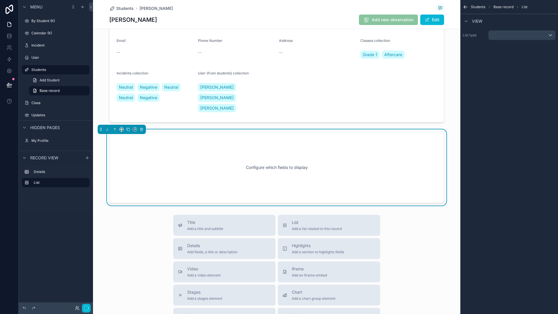
click at [332, 167] on div "Configure which fields to display" at bounding box center [276, 167] width 315 height 52
click at [507, 6] on span "Base record" at bounding box center [503, 7] width 20 height 5
click at [543, 36] on div "scrollable content" at bounding box center [521, 35] width 67 height 9
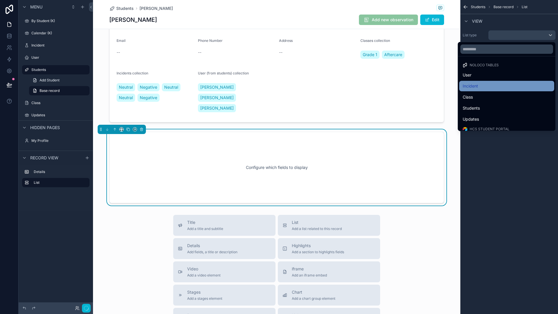
click at [504, 85] on div "Incident" at bounding box center [506, 86] width 88 height 7
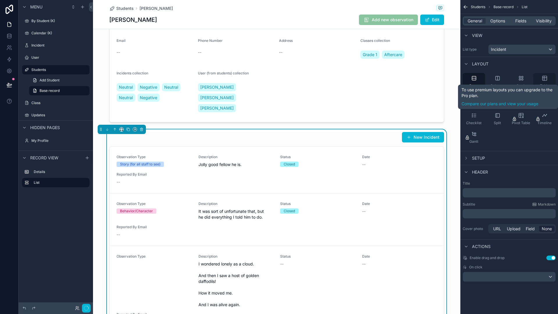
click at [546, 82] on div "Table" at bounding box center [544, 81] width 22 height 17
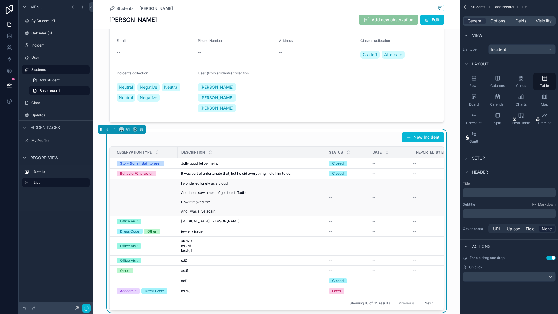
click at [239, 184] on span "I wondered lonely as a cloud. And then I saw a host of golden daffodils! How it…" at bounding box center [251, 197] width 141 height 33
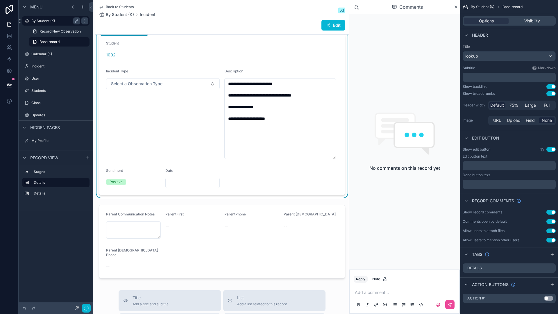
click at [43, 21] on label "By Student (K)" at bounding box center [54, 21] width 46 height 5
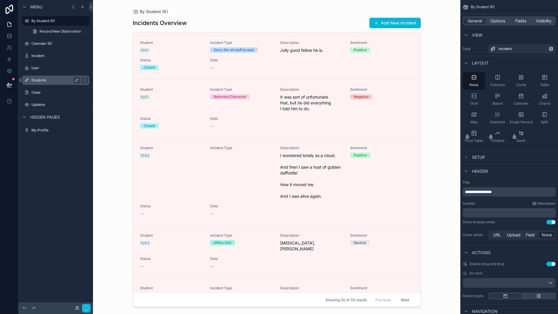
click at [45, 80] on label "Students" at bounding box center [54, 80] width 46 height 5
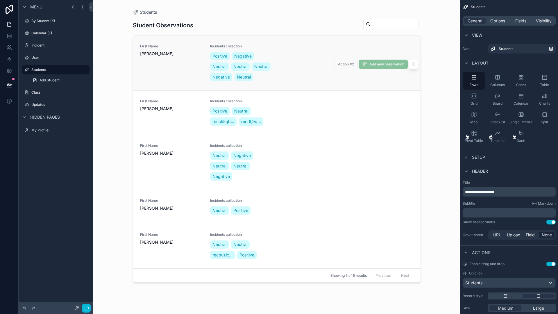
click at [161, 64] on div "First Name [PERSON_NAME]" at bounding box center [171, 63] width 63 height 38
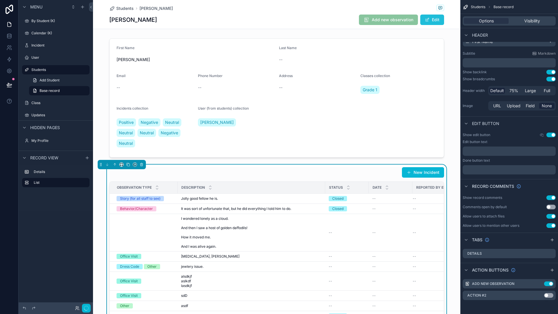
click at [425, 20] on span "scrollable content" at bounding box center [427, 19] width 5 height 5
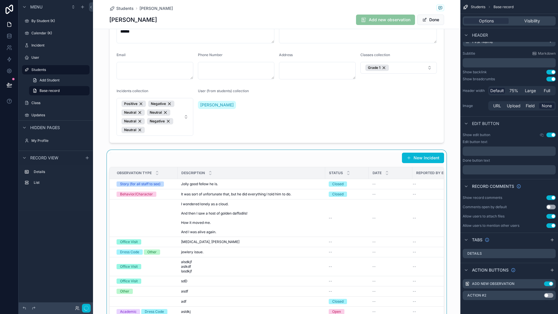
scroll to position [58, 0]
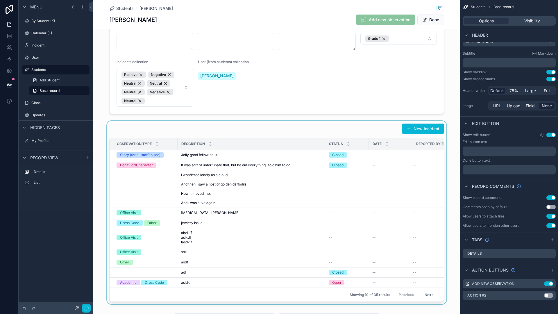
click at [272, 184] on div "scrollable content" at bounding box center [276, 212] width 367 height 183
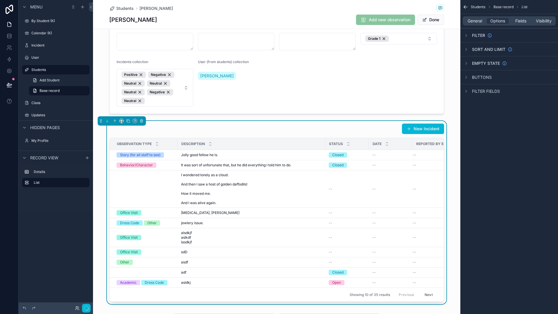
scroll to position [0, 0]
click at [476, 21] on span "General" at bounding box center [474, 21] width 15 height 6
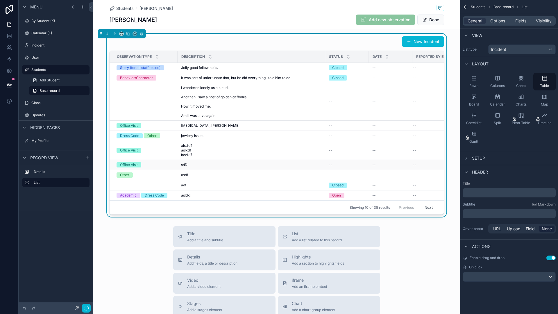
scroll to position [116, 0]
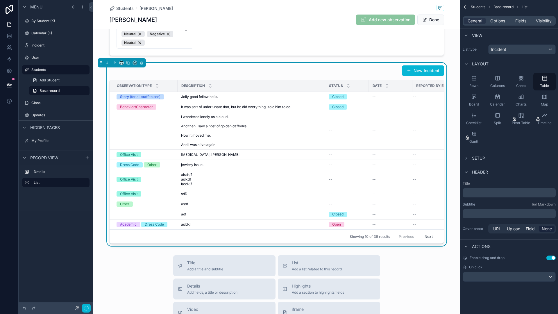
click at [426, 241] on button "Next" at bounding box center [428, 236] width 16 height 9
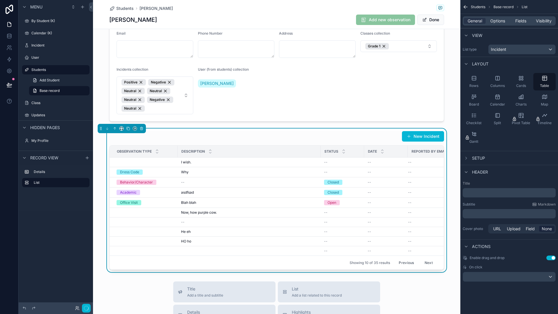
scroll to position [58, 0]
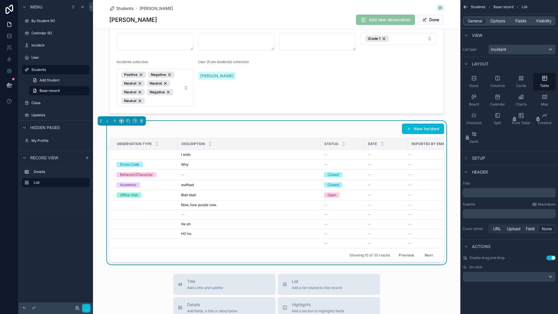
click at [425, 255] on button "Next" at bounding box center [428, 254] width 16 height 9
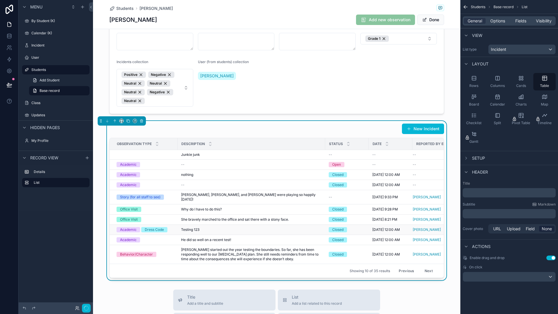
scroll to position [29, 0]
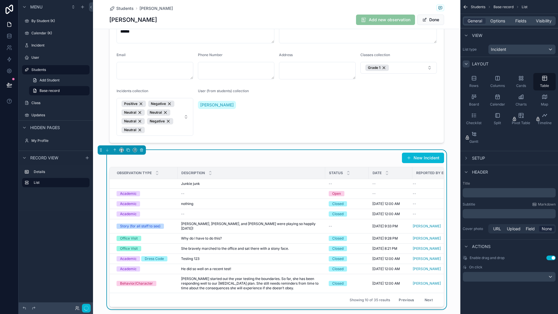
click at [467, 67] on div "scrollable content" at bounding box center [465, 63] width 7 height 7
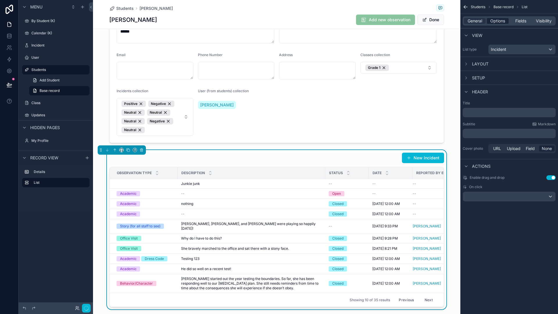
click at [492, 22] on span "Options" at bounding box center [497, 21] width 15 height 6
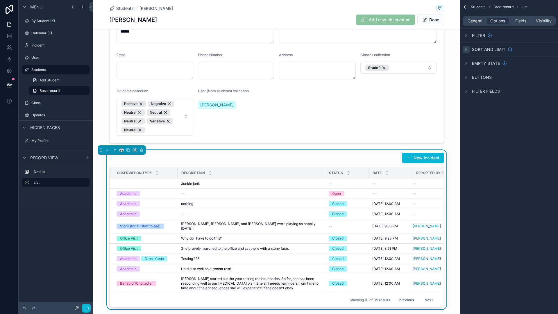
click at [469, 51] on div "scrollable content" at bounding box center [465, 49] width 7 height 7
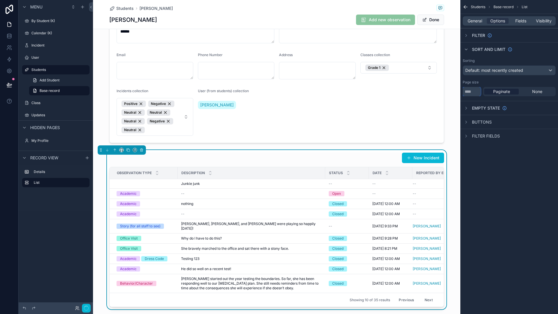
click at [471, 95] on input "**" at bounding box center [471, 91] width 18 height 9
type input "**"
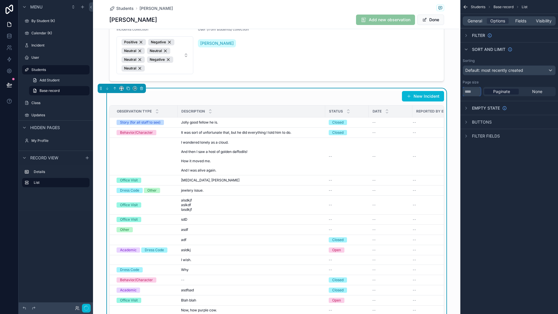
scroll to position [87, 0]
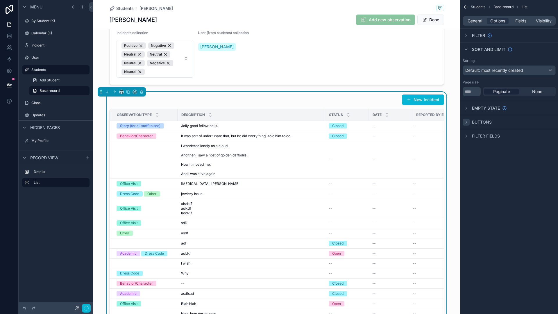
click at [467, 121] on icon "scrollable content" at bounding box center [466, 122] width 5 height 5
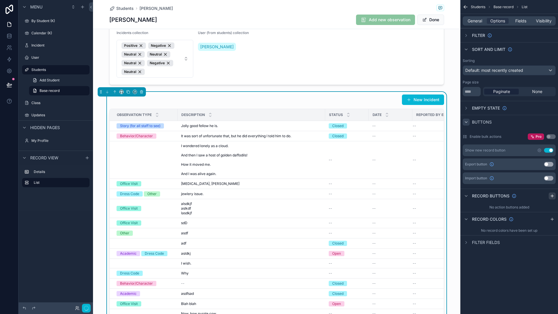
click at [549, 195] on div "scrollable content" at bounding box center [551, 195] width 7 height 7
click at [550, 209] on icon "scrollable content" at bounding box center [550, 209] width 5 height 5
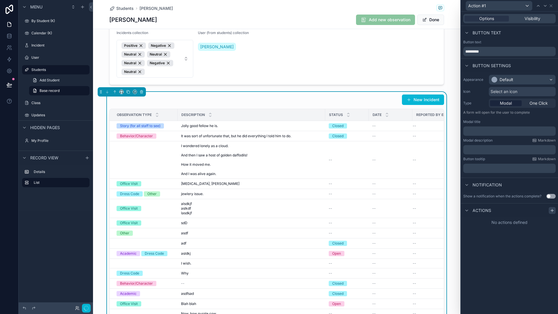
click at [552, 209] on icon at bounding box center [552, 210] width 5 height 5
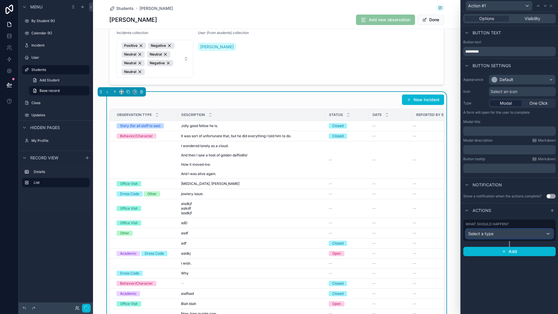
click at [515, 234] on div "Select a type" at bounding box center [509, 233] width 87 height 9
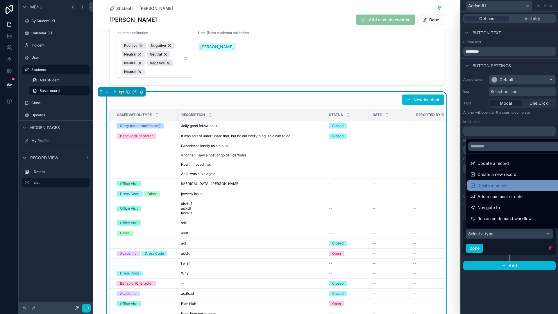
click at [503, 185] on span "Delete a record" at bounding box center [491, 185] width 29 height 7
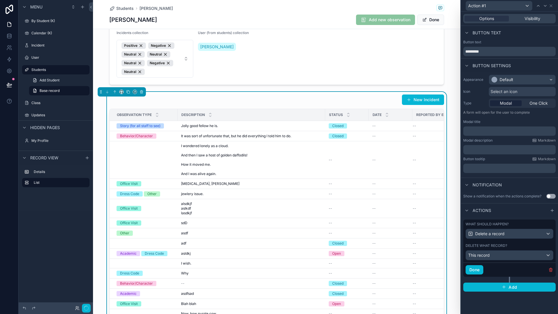
click at [479, 132] on p "﻿" at bounding box center [509, 131] width 89 height 6
click at [483, 169] on p "﻿" at bounding box center [509, 168] width 89 height 6
click at [483, 170] on p "﻿" at bounding box center [509, 168] width 89 height 6
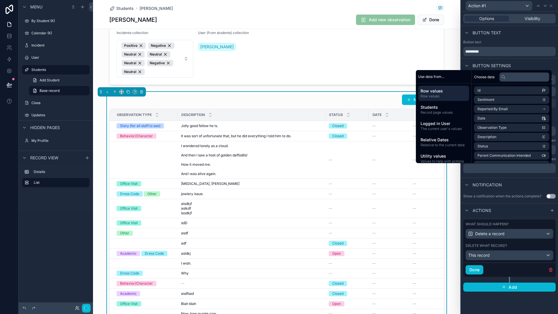
click at [510, 185] on div "Notification" at bounding box center [509, 184] width 97 height 14
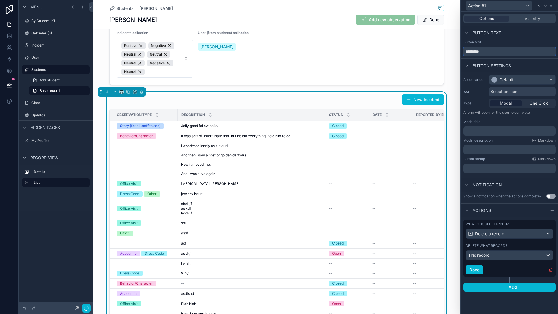
click at [494, 53] on input "*********" at bounding box center [509, 51] width 92 height 9
type input "******"
click at [515, 92] on span "Select an icon" at bounding box center [503, 92] width 27 height 6
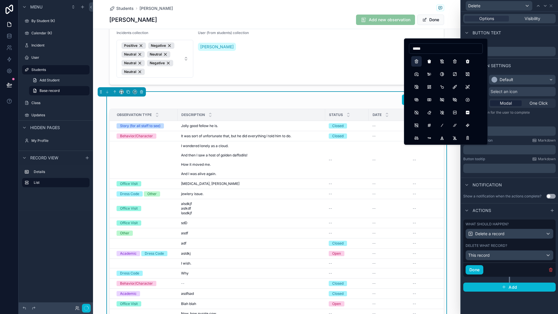
type input "*****"
drag, startPoint x: 413, startPoint y: 62, endPoint x: 423, endPoint y: 69, distance: 11.5
click at [414, 62] on button "Trash" at bounding box center [416, 61] width 10 height 10
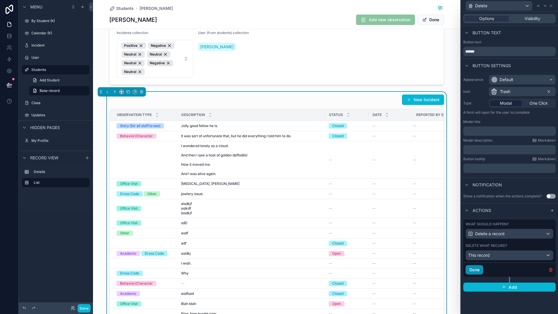
click at [474, 270] on button "Done" at bounding box center [474, 269] width 18 height 9
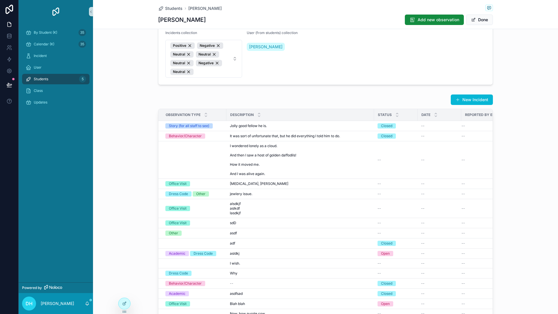
click at [521, 186] on div "New Incident Observation Type Description Status Date Reported By Email Story (…" at bounding box center [325, 219] width 465 height 255
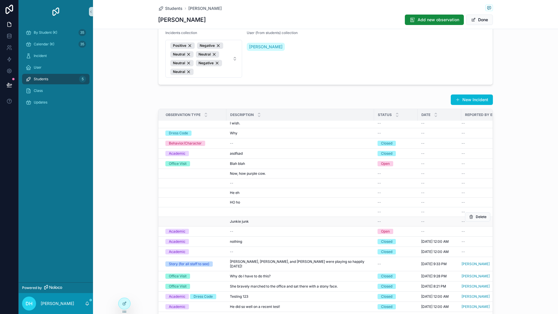
scroll to position [163, 0]
click at [476, 214] on span "Delete" at bounding box center [481, 216] width 11 height 5
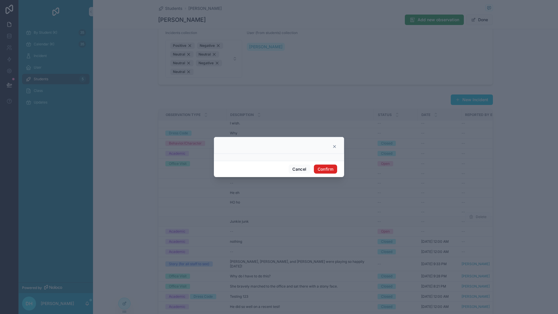
click at [329, 169] on button "Confirm" at bounding box center [325, 168] width 23 height 9
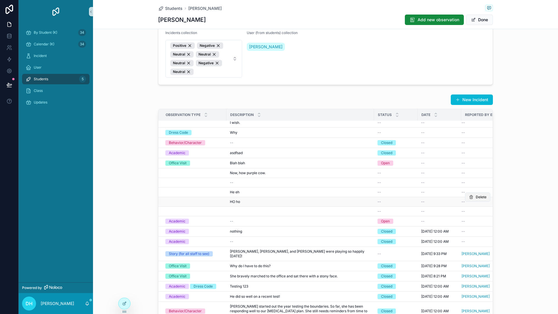
click at [468, 192] on button "Delete" at bounding box center [477, 196] width 25 height 9
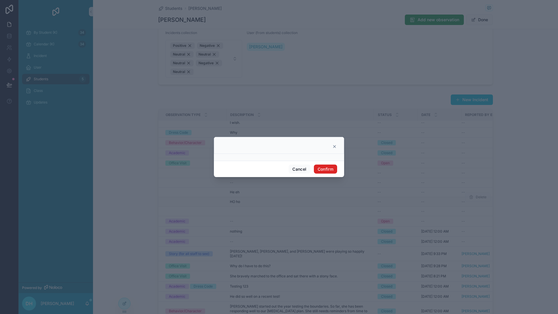
click at [328, 168] on button "Confirm" at bounding box center [325, 168] width 23 height 9
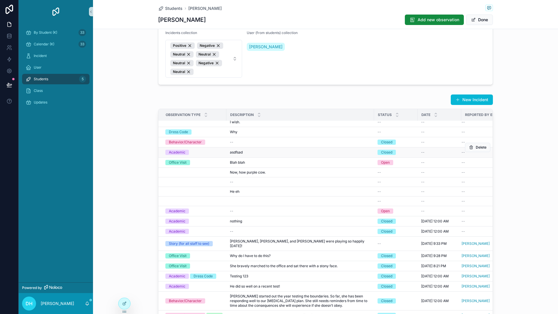
click at [247, 150] on div "asdfsad asdfsad" at bounding box center [300, 152] width 141 height 5
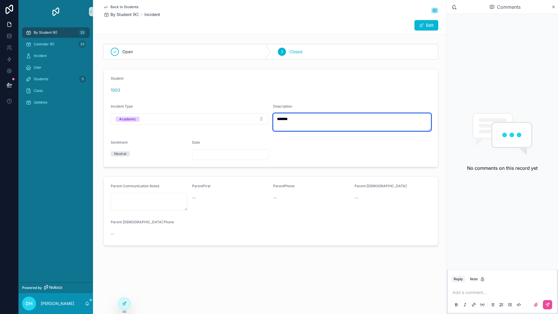
click at [349, 118] on textarea "*******" at bounding box center [352, 121] width 158 height 17
click at [458, 278] on button "Reply" at bounding box center [458, 278] width 14 height 7
click at [469, 292] on p "scrollable content" at bounding box center [503, 292] width 102 height 6
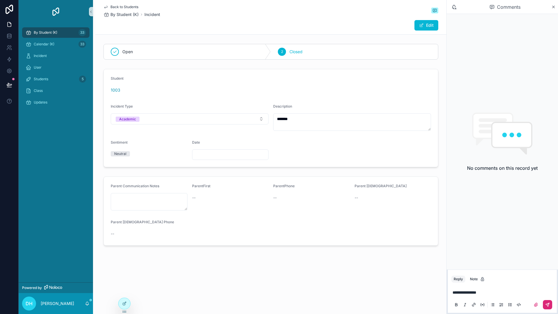
click at [547, 306] on icon "scrollable content" at bounding box center [547, 304] width 5 height 5
click at [66, 29] on div "By Student (K) 33" at bounding box center [56, 32] width 60 height 9
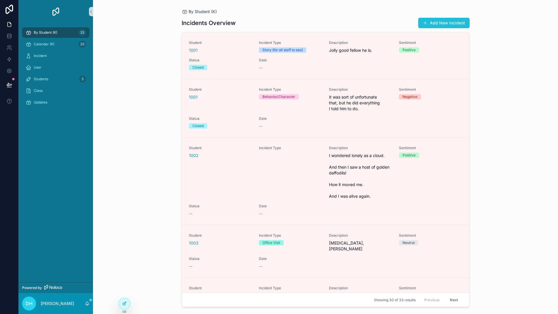
click at [426, 22] on span "scrollable content" at bounding box center [425, 23] width 5 height 5
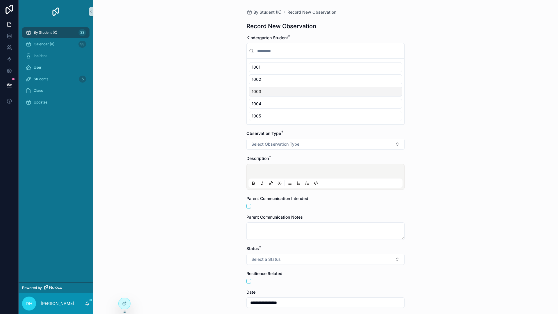
click at [287, 90] on div "1003" at bounding box center [325, 92] width 153 height 10
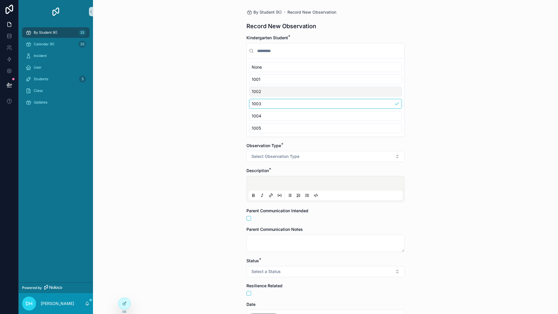
click at [211, 90] on div "**********" at bounding box center [325, 157] width 465 height 314
click at [56, 41] on div "Calendar (K) 33" at bounding box center [56, 44] width 60 height 9
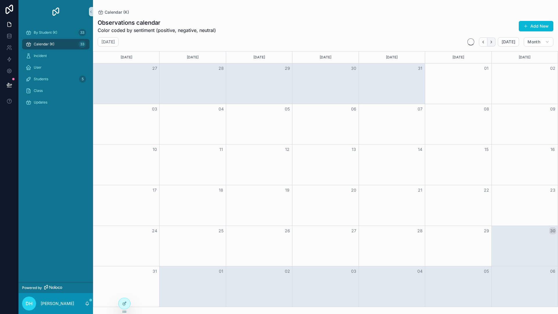
click at [495, 41] on button "Next" at bounding box center [491, 41] width 8 height 9
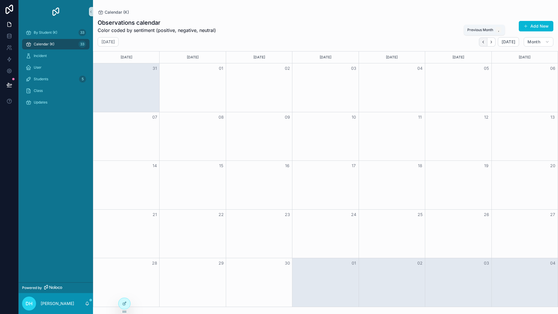
click at [483, 43] on icon "Back" at bounding box center [483, 42] width 4 height 4
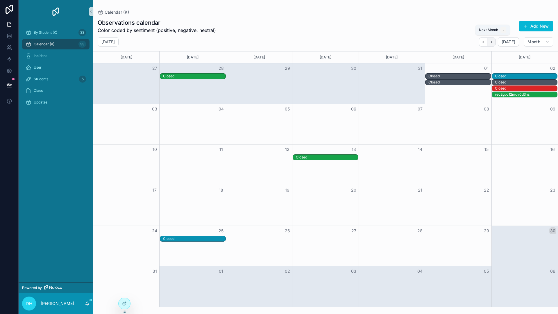
click at [493, 44] on icon "Next" at bounding box center [491, 42] width 4 height 4
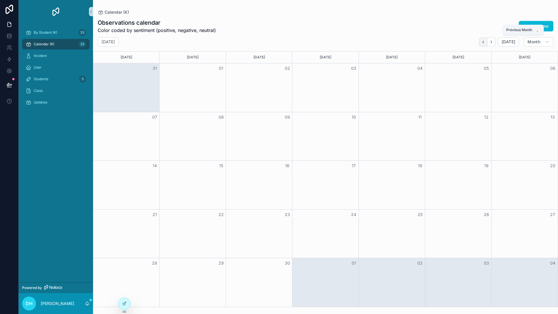
click at [486, 42] on button "Back" at bounding box center [483, 41] width 8 height 9
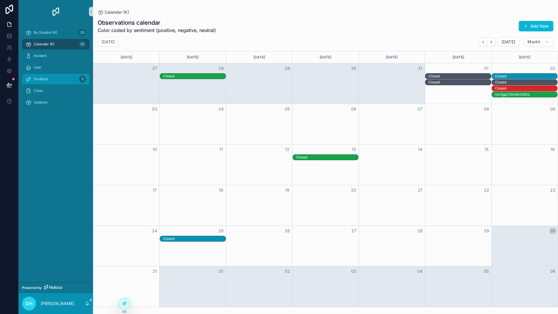
click at [45, 78] on span "Students" at bounding box center [41, 79] width 15 height 5
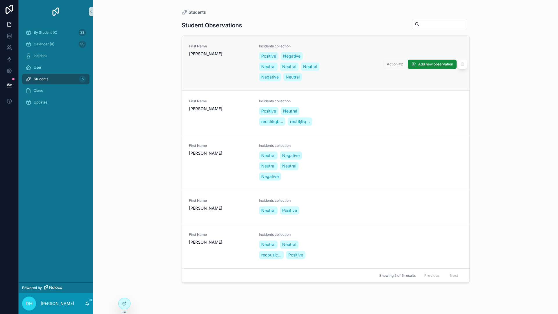
click at [352, 81] on div "First Name [PERSON_NAME] Incidents collection Positive Negative Neutral Neutral…" at bounding box center [325, 63] width 273 height 38
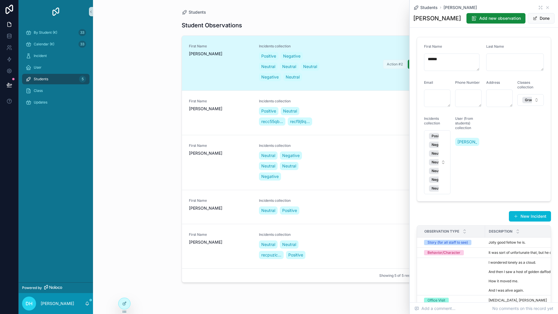
click at [353, 80] on div "First Name [PERSON_NAME] Incidents collection Positive Negative Neutral Neutral…" at bounding box center [325, 63] width 273 height 38
click at [355, 78] on div "First Name [PERSON_NAME] Incidents collection Positive Negative Neutral Neutral…" at bounding box center [325, 63] width 273 height 38
click at [365, 120] on div "First Name [PERSON_NAME] Incidents collection Positive Neutral recc55qb... recf…" at bounding box center [325, 113] width 273 height 28
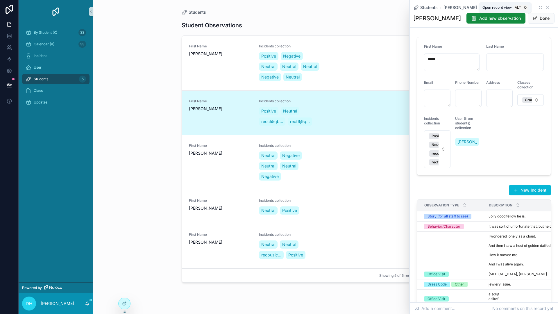
click at [539, 7] on icon "scrollable content" at bounding box center [539, 6] width 1 height 1
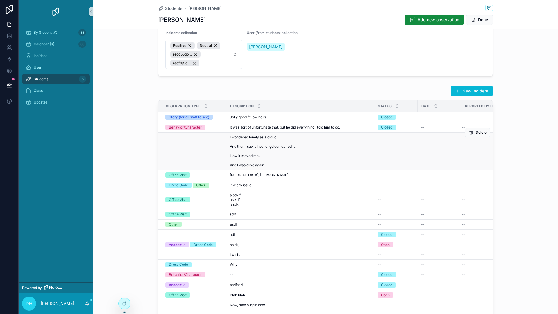
click at [269, 155] on span "I wondered lonely as a cloud. And then I saw a host of golden daffodils! How it…" at bounding box center [300, 151] width 141 height 33
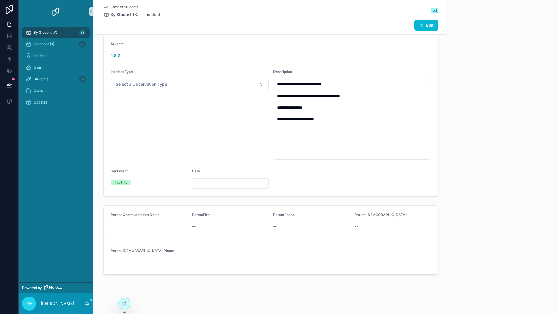
scroll to position [35, 0]
click at [119, 13] on span "By Student (K)" at bounding box center [124, 15] width 28 height 6
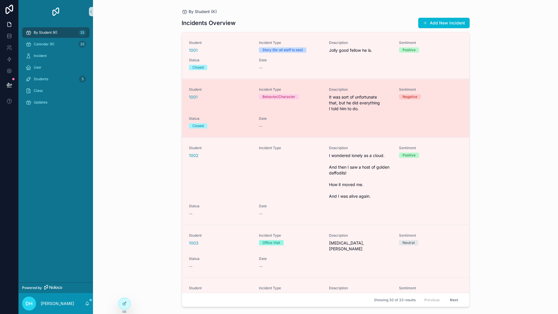
click at [362, 107] on span "It was sort of unfortunate that, but he did everything I told him to do." at bounding box center [360, 102] width 63 height 17
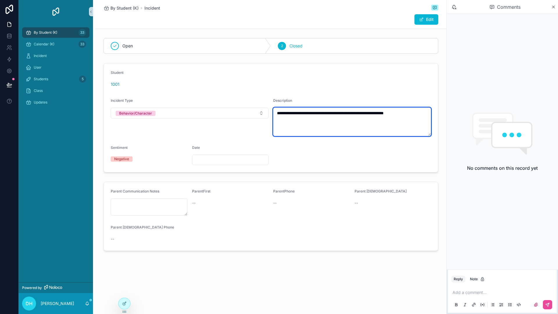
click at [348, 119] on textarea "**********" at bounding box center [352, 121] width 158 height 28
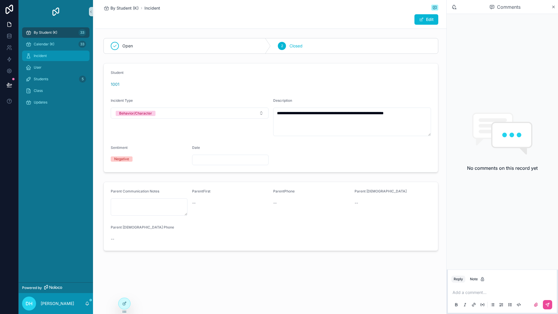
click at [39, 55] on span "Incident" at bounding box center [40, 55] width 13 height 5
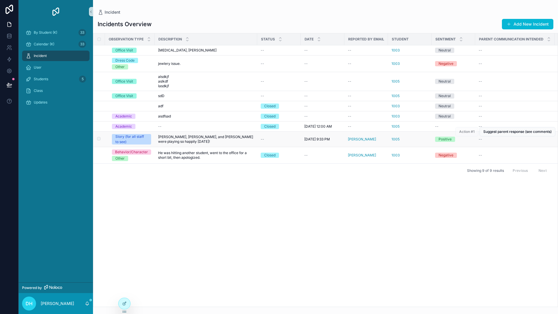
click at [178, 142] on span "[PERSON_NAME], [PERSON_NAME], and [PERSON_NAME] were playing so happily [DATE]!" at bounding box center [206, 139] width 96 height 9
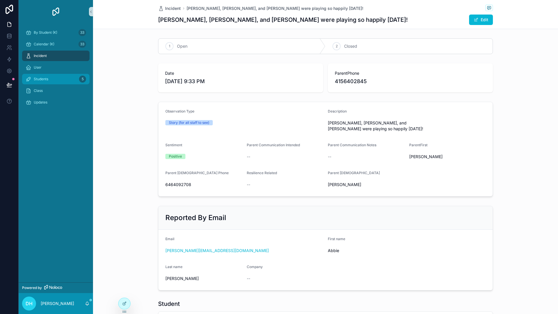
click at [44, 80] on span "Students" at bounding box center [41, 79] width 15 height 5
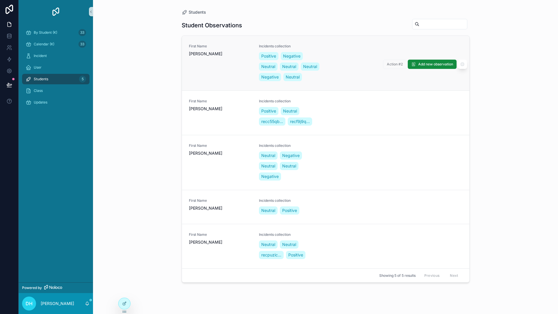
click at [337, 72] on div "First Name [PERSON_NAME] Incidents collection Positive Negative Neutral Neutral…" at bounding box center [325, 63] width 273 height 38
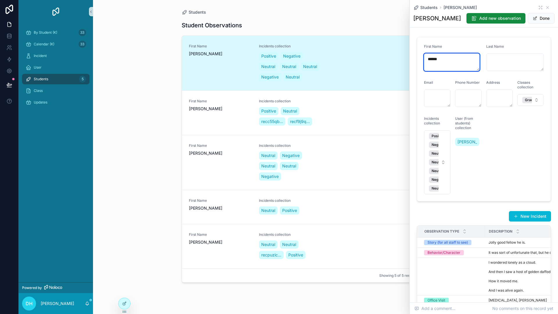
click at [437, 65] on textarea "******" at bounding box center [451, 61] width 55 height 17
click at [390, 83] on link "First Name [PERSON_NAME] Incidents collection Positive Negative Neutral Neutral…" at bounding box center [325, 63] width 287 height 55
click at [539, 20] on button "Done" at bounding box center [541, 18] width 27 height 10
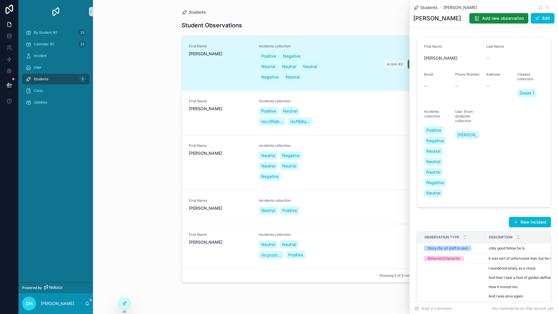
click at [394, 80] on div "First Name [PERSON_NAME] Incidents collection Positive Negative Neutral Neutral…" at bounding box center [325, 63] width 273 height 38
click at [392, 86] on link "First Name [PERSON_NAME] Incidents collection Positive Negative Neutral Neutral…" at bounding box center [325, 63] width 287 height 55
click at [367, 131] on link "First Name [PERSON_NAME] Incidents collection Positive Neutral recc55qb... recf…" at bounding box center [325, 112] width 287 height 44
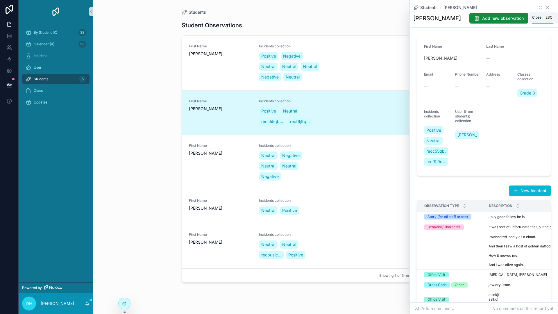
click at [545, 8] on icon "scrollable content" at bounding box center [547, 7] width 5 height 5
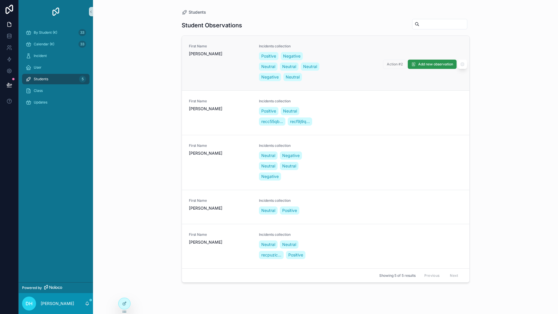
click at [420, 66] on span "Add new observation" at bounding box center [435, 64] width 35 height 5
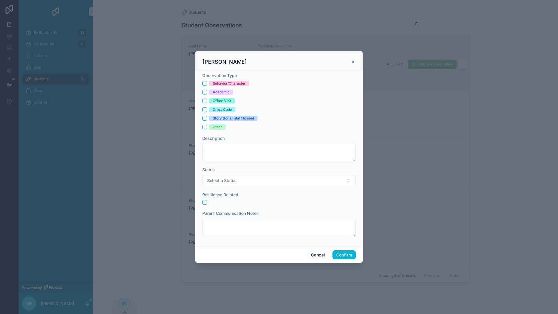
click at [354, 64] on icon at bounding box center [353, 62] width 5 height 5
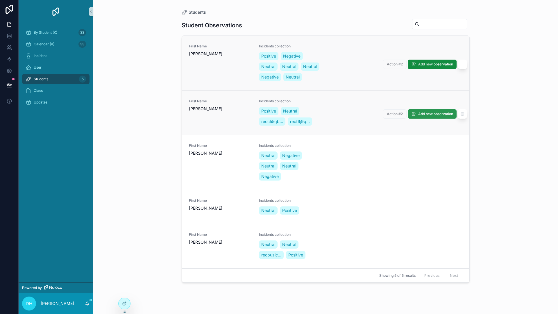
click at [426, 115] on span "Add new observation" at bounding box center [435, 114] width 35 height 5
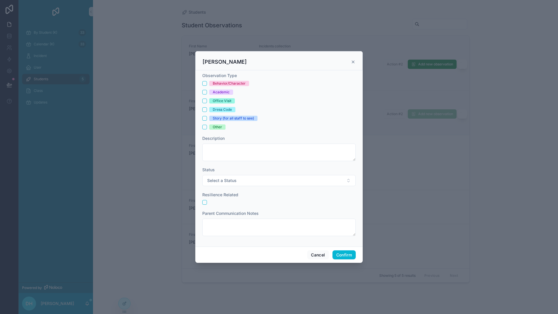
click at [354, 64] on icon at bounding box center [353, 62] width 5 height 5
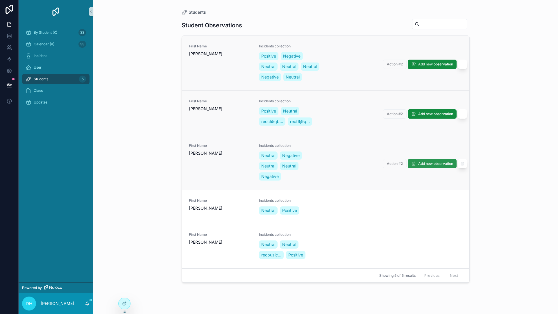
click at [428, 161] on button "Add new observation" at bounding box center [432, 163] width 49 height 9
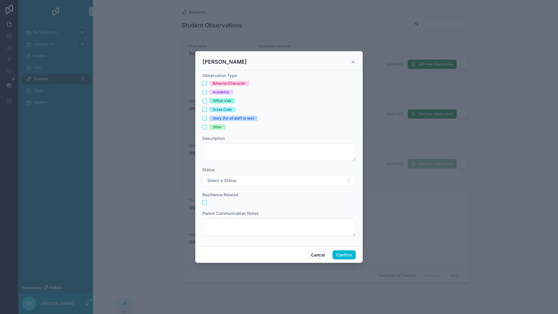
click at [352, 63] on icon at bounding box center [353, 62] width 2 height 2
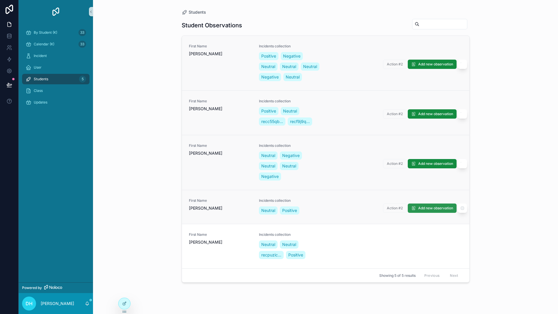
click at [424, 209] on span "Add new observation" at bounding box center [435, 208] width 35 height 5
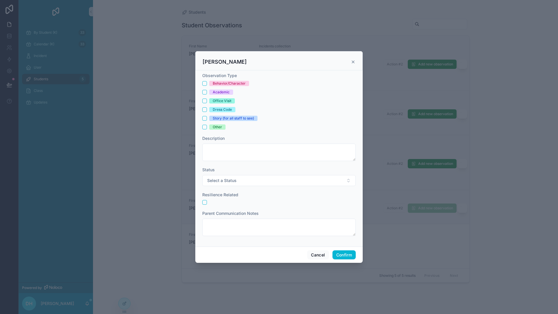
click at [352, 63] on icon at bounding box center [353, 62] width 5 height 5
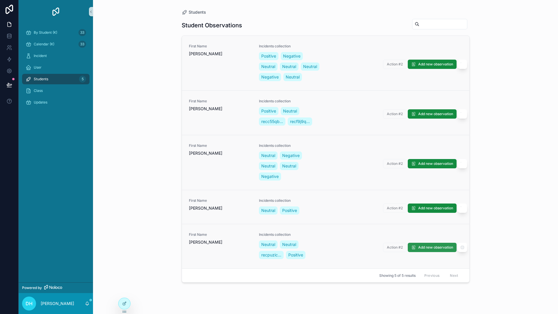
click at [426, 248] on span "Add new observation" at bounding box center [435, 247] width 35 height 5
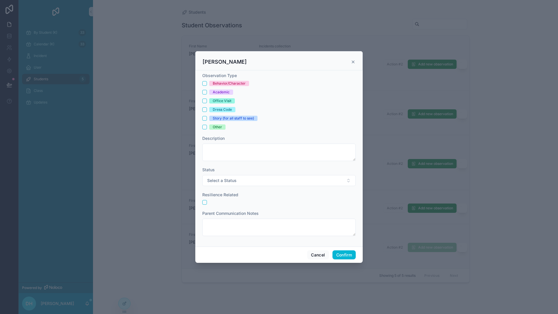
click at [353, 64] on icon at bounding box center [353, 62] width 5 height 5
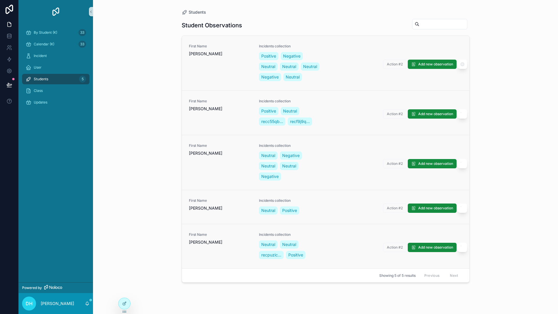
click at [395, 64] on span "Action #2" at bounding box center [395, 63] width 24 height 5
click at [371, 79] on div "First Name [PERSON_NAME] Incidents collection Positive Negative Neutral Neutral…" at bounding box center [325, 63] width 273 height 38
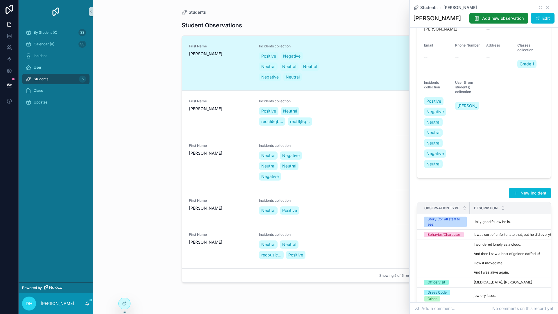
drag, startPoint x: 484, startPoint y: 208, endPoint x: 435, endPoint y: 209, distance: 49.1
click at [435, 209] on th "Observation Type" at bounding box center [443, 208] width 53 height 12
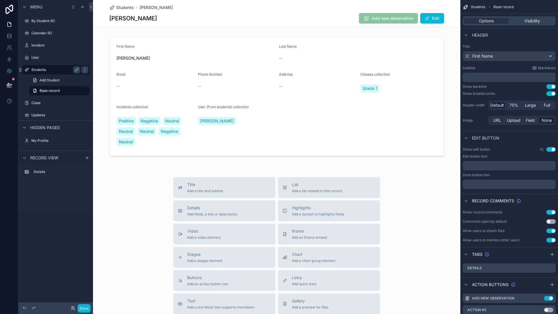
click at [45, 71] on label "Students" at bounding box center [54, 69] width 46 height 5
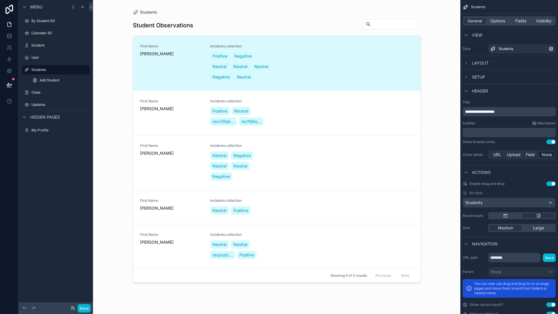
click at [304, 124] on div "scrollable content" at bounding box center [276, 153] width 297 height 307
click at [303, 118] on div "First Name [PERSON_NAME] Incidents collection Positive Neutral recc55qb... recf…" at bounding box center [276, 113] width 273 height 28
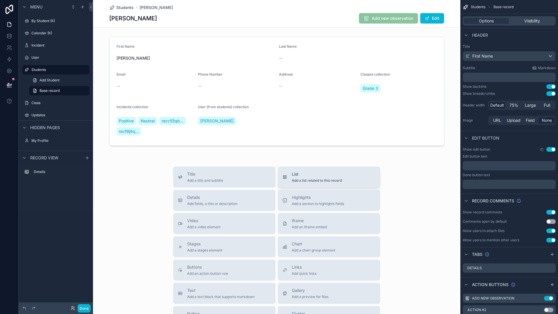
click at [293, 176] on span "List" at bounding box center [317, 174] width 50 height 6
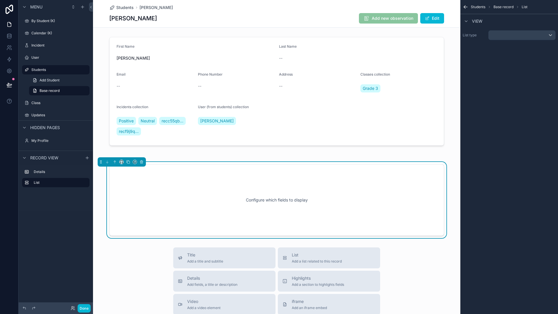
scroll to position [43, 0]
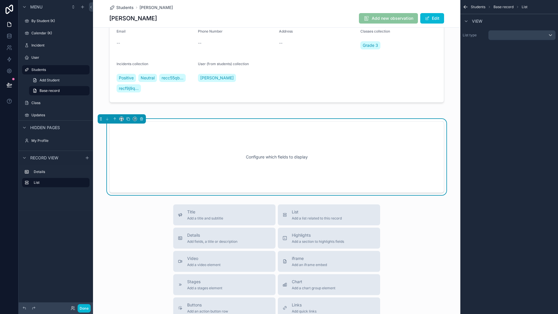
click at [209, 140] on div "Configure which fields to display" at bounding box center [276, 157] width 315 height 52
click at [512, 36] on div "scrollable content" at bounding box center [521, 35] width 67 height 9
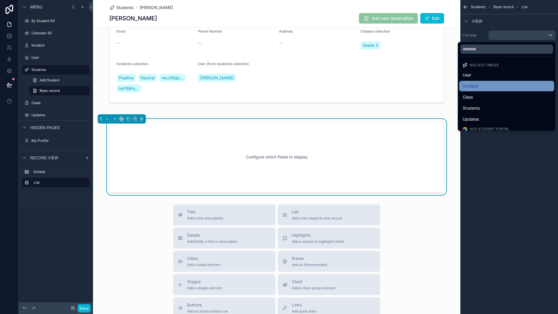
click at [497, 85] on div "Incident" at bounding box center [506, 86] width 88 height 7
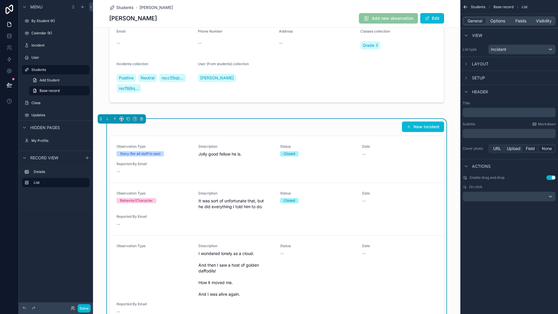
click at [531, 148] on span "Field" at bounding box center [530, 149] width 9 height 6
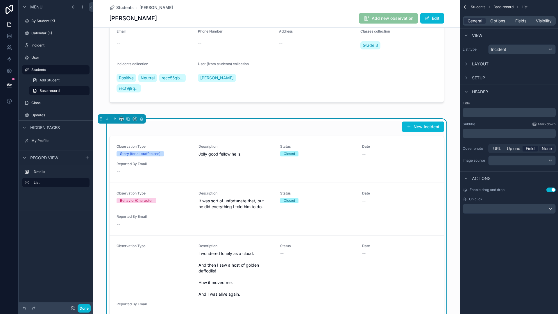
click at [551, 148] on span "None" at bounding box center [547, 149] width 10 height 6
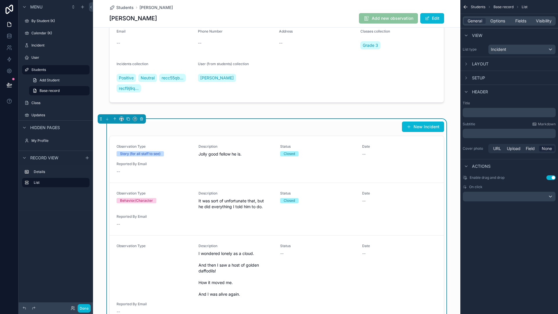
click at [548, 180] on div "Enable drag and drop Use setting On click" at bounding box center [509, 188] width 98 height 31
click at [548, 178] on button "Use setting" at bounding box center [550, 177] width 9 height 5
click at [518, 198] on div "scrollable content" at bounding box center [509, 196] width 92 height 9
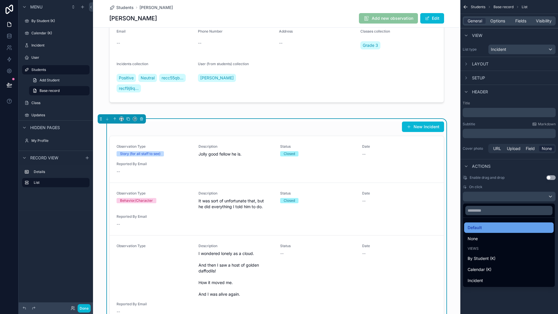
click at [504, 229] on div "Default" at bounding box center [508, 227] width 83 height 7
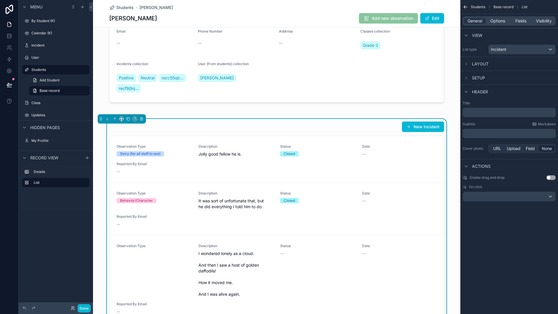
click at [519, 287] on div "Students Base record List General Options Fields Visibility View List type Inci…" at bounding box center [509, 157] width 98 height 314
click at [510, 200] on div "scrollable content" at bounding box center [509, 196] width 92 height 9
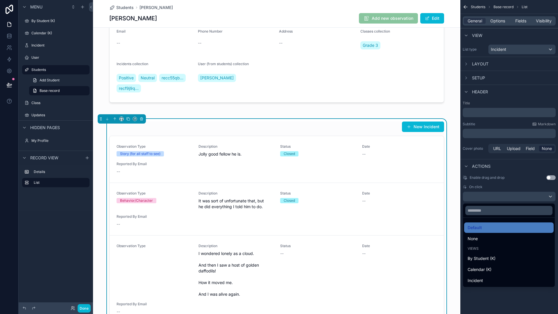
click at [500, 306] on div "scrollable content" at bounding box center [279, 157] width 558 height 314
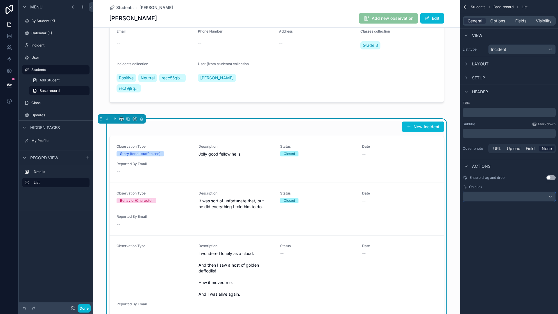
click at [487, 193] on div "scrollable content" at bounding box center [509, 196] width 92 height 9
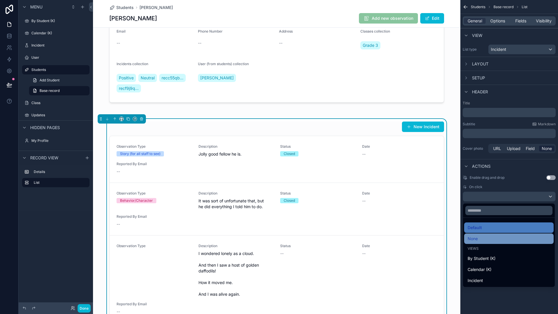
click at [476, 240] on span "None" at bounding box center [472, 238] width 10 height 7
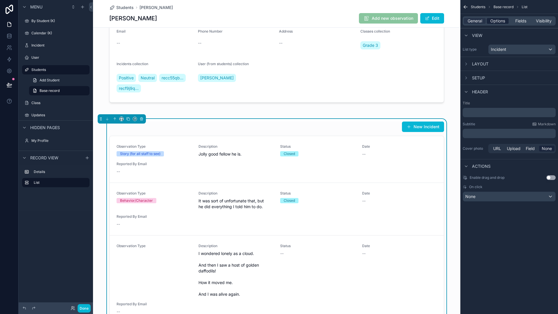
click at [497, 20] on span "Options" at bounding box center [497, 21] width 15 height 6
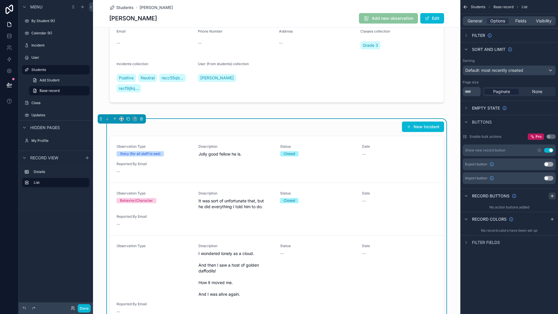
click at [551, 196] on icon "scrollable content" at bounding box center [552, 196] width 3 height 0
click at [549, 210] on icon "scrollable content" at bounding box center [550, 210] width 3 height 3
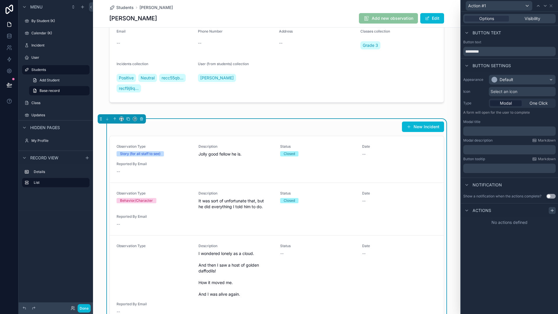
click at [553, 210] on icon at bounding box center [552, 210] width 3 height 0
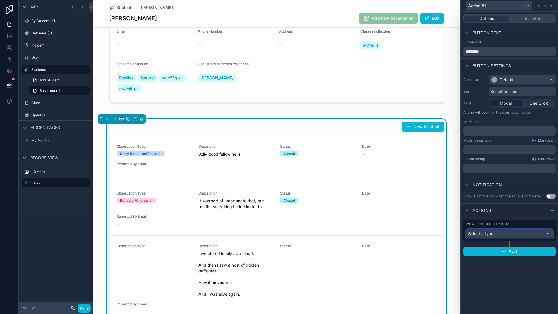
click at [514, 236] on div "Select a type" at bounding box center [509, 233] width 87 height 9
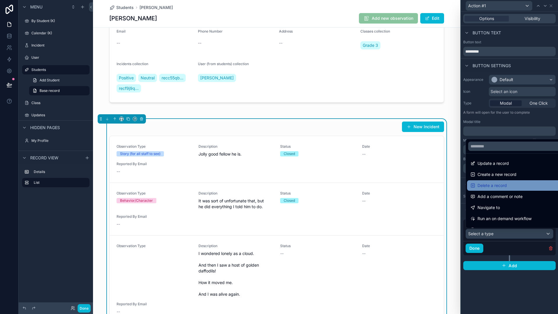
click at [499, 184] on span "Delete a record" at bounding box center [491, 185] width 29 height 7
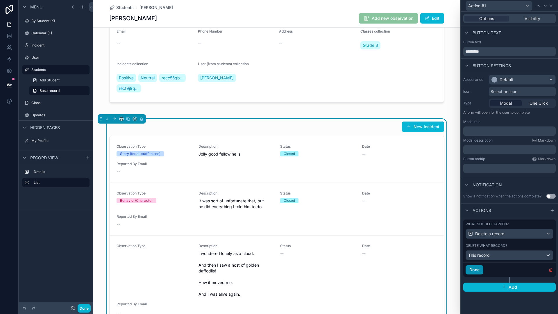
click at [476, 269] on button "Done" at bounding box center [474, 269] width 18 height 9
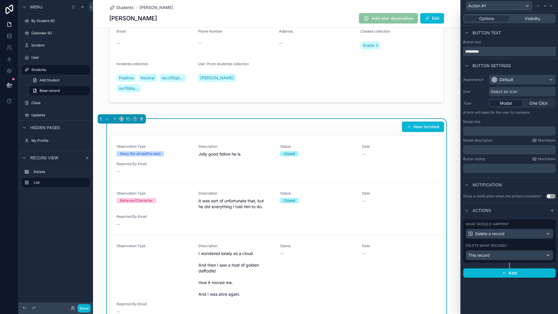
click at [502, 53] on input "*********" at bounding box center [509, 51] width 92 height 9
type input "******"
click at [467, 34] on icon at bounding box center [466, 33] width 5 height 5
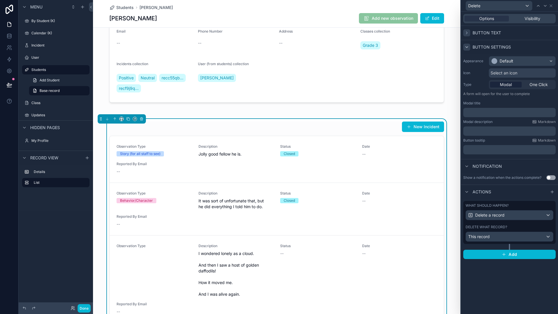
click at [469, 45] on div at bounding box center [466, 47] width 7 height 7
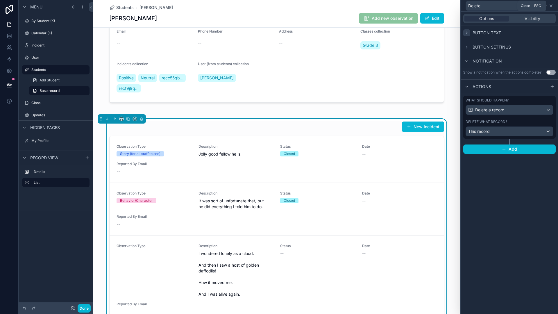
click at [552, 4] on icon at bounding box center [550, 5] width 5 height 5
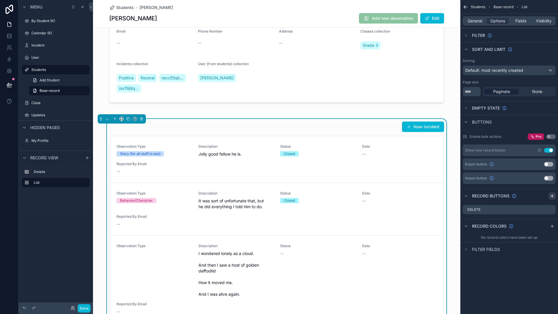
click at [551, 196] on icon "scrollable content" at bounding box center [552, 196] width 3 height 0
click at [550, 223] on icon "scrollable content" at bounding box center [550, 221] width 3 height 3
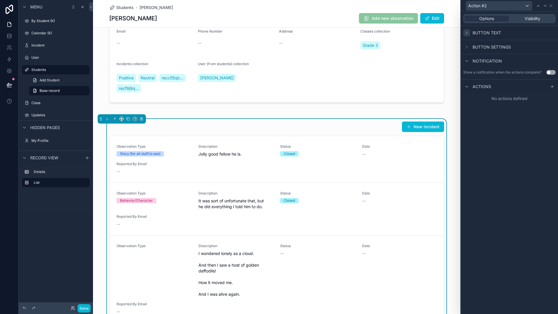
click at [466, 34] on icon at bounding box center [466, 33] width 5 height 5
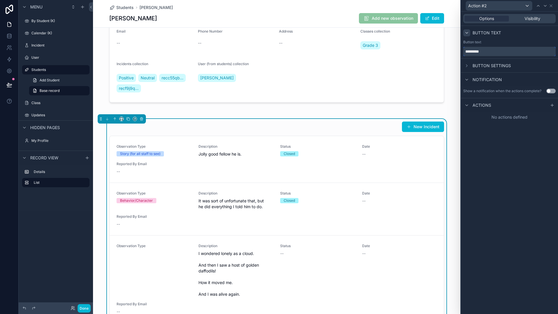
click at [487, 49] on input "*********" at bounding box center [509, 51] width 92 height 9
type input "****"
click at [464, 64] on icon at bounding box center [466, 65] width 5 height 5
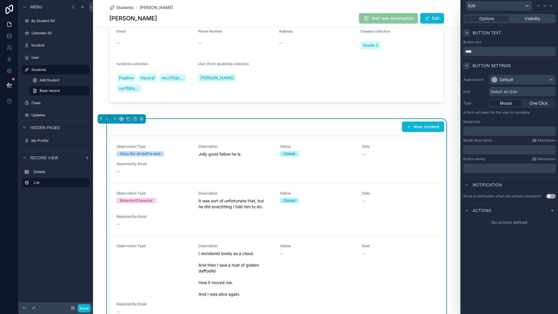
click at [468, 64] on icon at bounding box center [466, 65] width 5 height 5
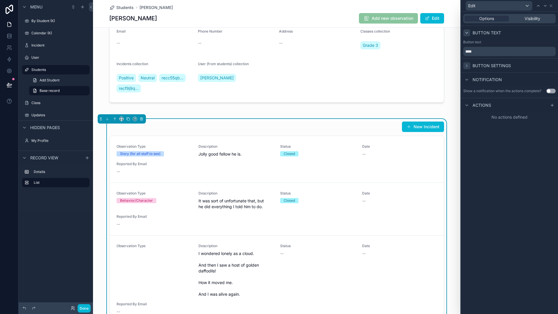
click at [468, 64] on icon at bounding box center [466, 65] width 5 height 5
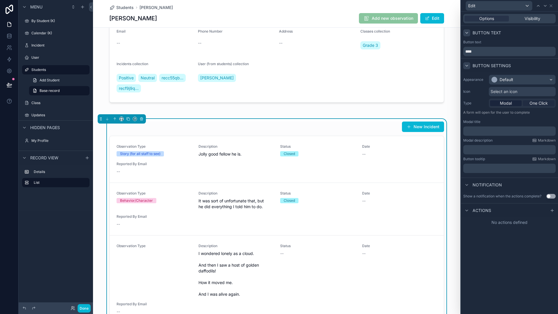
click at [539, 102] on span "One Click" at bounding box center [538, 103] width 18 height 6
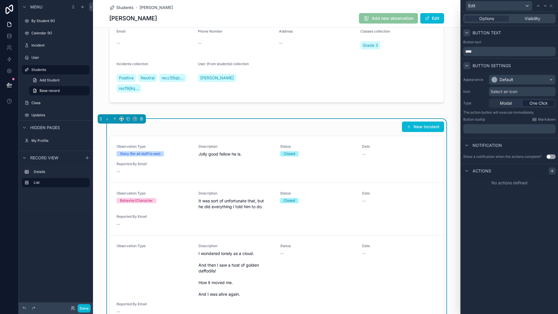
click at [552, 172] on icon at bounding box center [552, 170] width 5 height 5
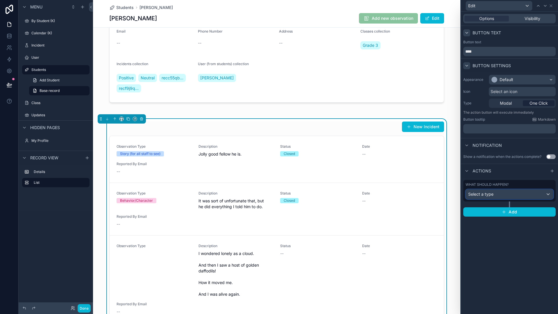
click at [536, 196] on div "Select a type" at bounding box center [509, 193] width 87 height 9
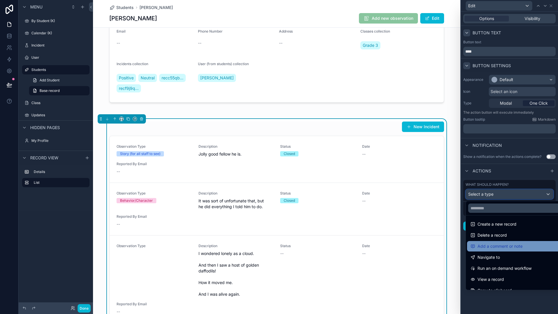
scroll to position [0, 0]
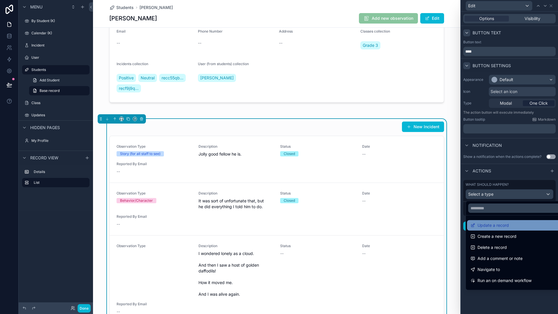
click at [493, 227] on span "Update a record" at bounding box center [492, 225] width 31 height 7
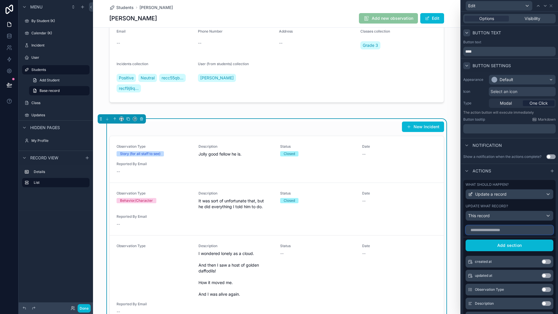
click at [498, 231] on input "text" at bounding box center [509, 229] width 88 height 9
click at [503, 245] on button "Add section" at bounding box center [509, 245] width 88 height 12
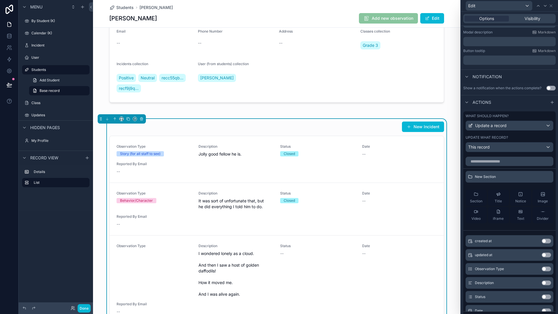
scroll to position [108, 0]
click at [488, 161] on input "text" at bounding box center [509, 161] width 88 height 9
click at [517, 220] on span "Text" at bounding box center [520, 218] width 7 height 5
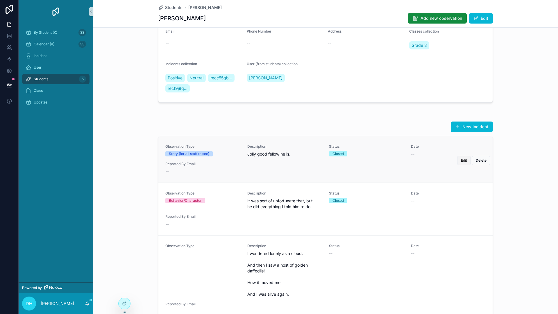
click at [461, 161] on span "Edit" at bounding box center [464, 160] width 6 height 5
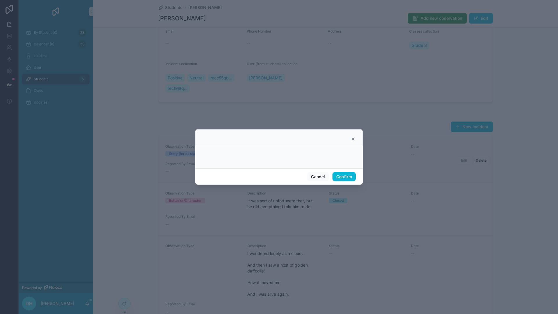
click at [321, 162] on div at bounding box center [278, 155] width 153 height 15
click at [315, 160] on div at bounding box center [279, 159] width 149 height 5
drag, startPoint x: 315, startPoint y: 160, endPoint x: 353, endPoint y: 139, distance: 44.1
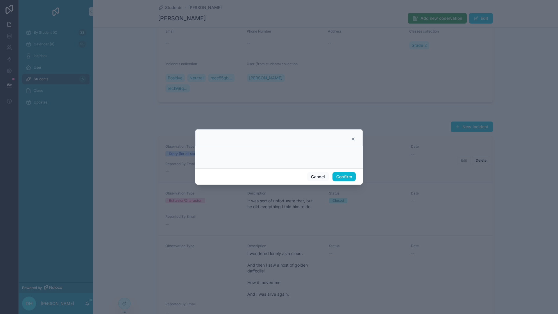
click at [353, 139] on icon at bounding box center [353, 139] width 2 height 2
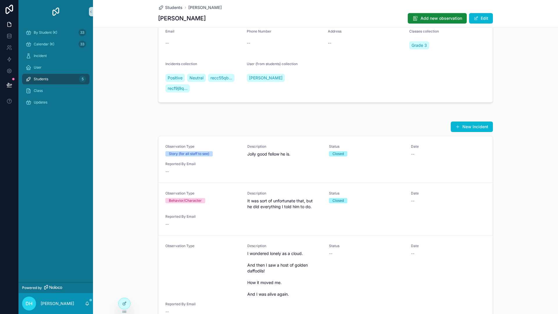
click at [0, 0] on span "Edit" at bounding box center [0, 0] width 0 height 0
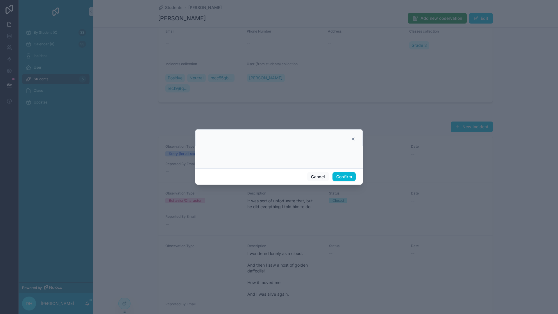
click at [352, 139] on icon at bounding box center [353, 139] width 5 height 5
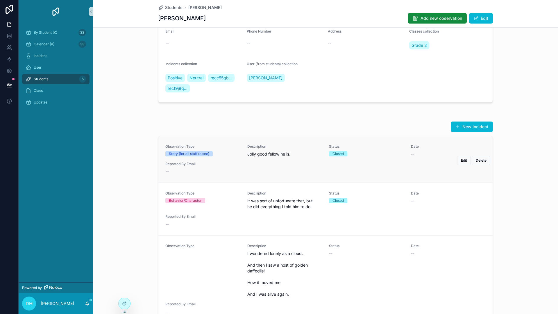
click at [449, 180] on div "Observation Type Story (for all staff to see) Description Jolly good fellow he …" at bounding box center [325, 159] width 334 height 46
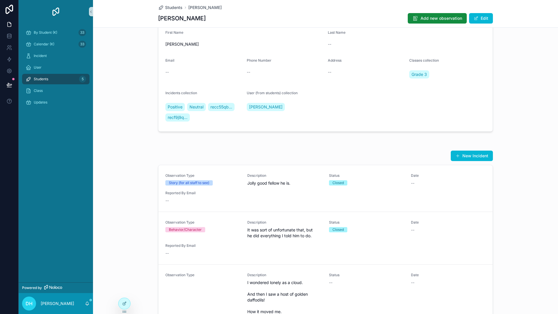
click at [0, 0] on span "Edit" at bounding box center [0, 0] width 0 height 0
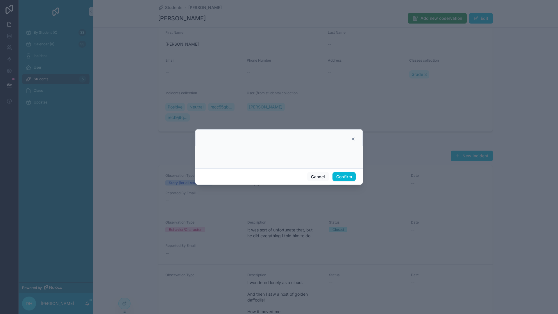
click at [354, 139] on icon at bounding box center [353, 139] width 5 height 5
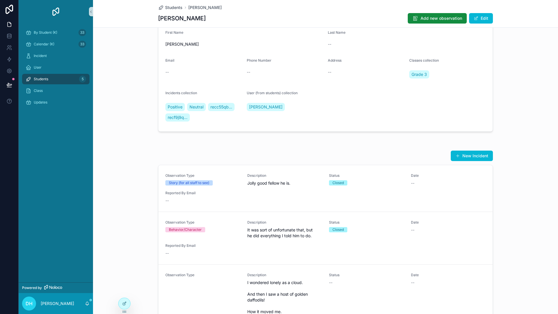
click at [0, 0] on span "Delete" at bounding box center [0, 0] width 0 height 0
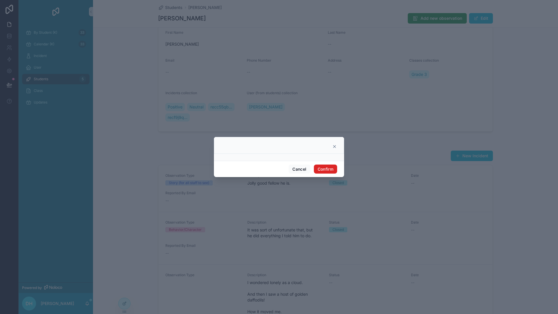
click at [328, 171] on button "Confirm" at bounding box center [325, 168] width 23 height 9
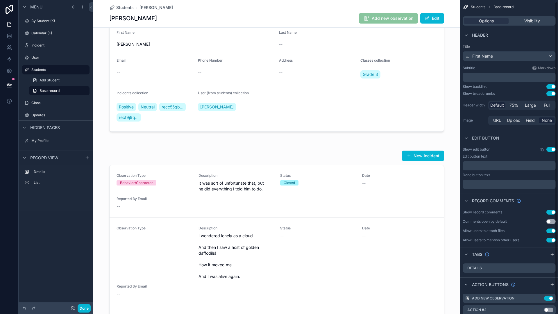
scroll to position [15, 0]
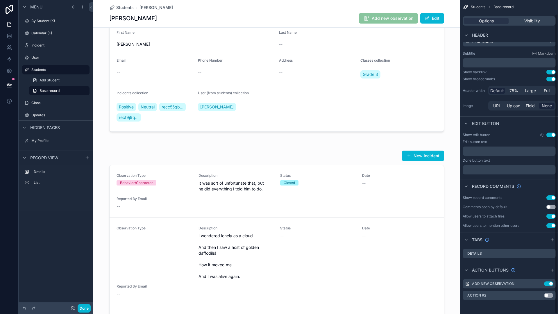
click at [551, 206] on button "Use setting" at bounding box center [550, 207] width 9 height 5
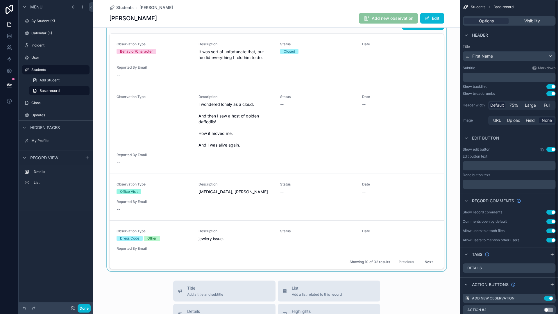
click at [378, 136] on div "scrollable content" at bounding box center [276, 144] width 367 height 254
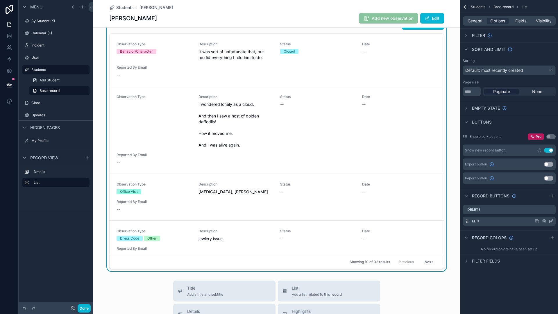
click at [551, 221] on icon "scrollable content" at bounding box center [550, 221] width 5 height 5
click at [551, 220] on icon "scrollable content" at bounding box center [550, 221] width 5 height 5
click at [551, 220] on icon "scrollable content" at bounding box center [551, 220] width 2 height 2
click at [551, 219] on icon "scrollable content" at bounding box center [550, 221] width 5 height 5
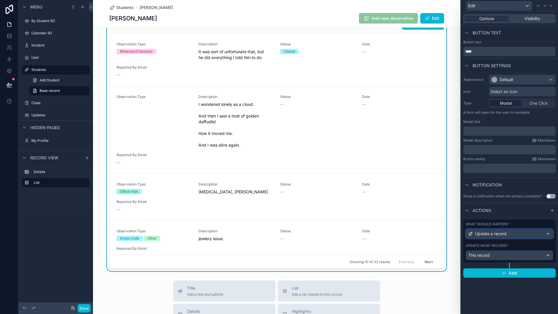
click at [509, 233] on div "Update a record" at bounding box center [509, 233] width 87 height 9
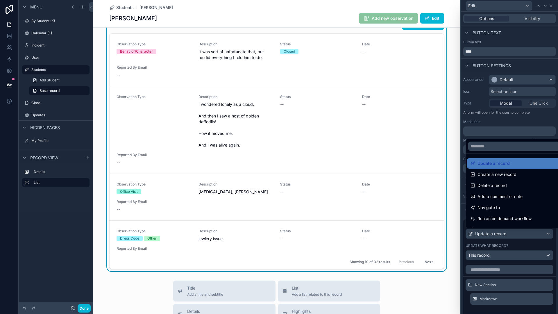
click at [508, 119] on div at bounding box center [509, 157] width 97 height 314
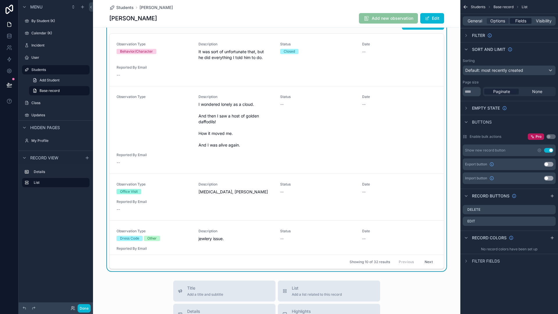
click at [523, 21] on span "Fields" at bounding box center [520, 21] width 11 height 6
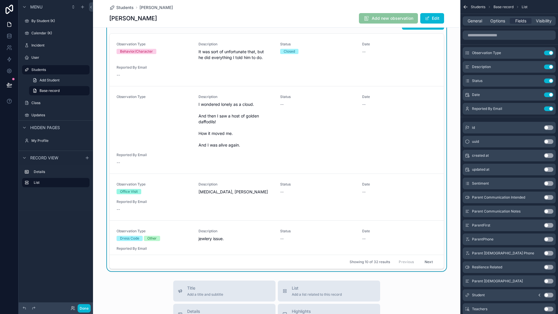
click at [306, 30] on div "New Incident" at bounding box center [276, 24] width 335 height 11
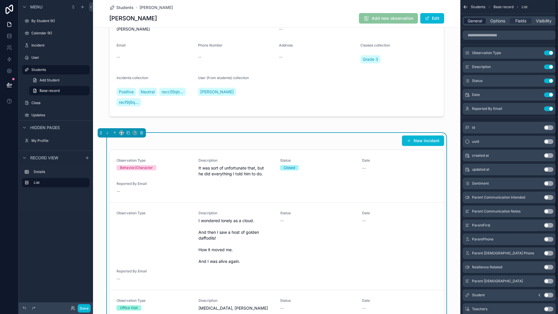
click at [476, 23] on span "General" at bounding box center [474, 21] width 15 height 6
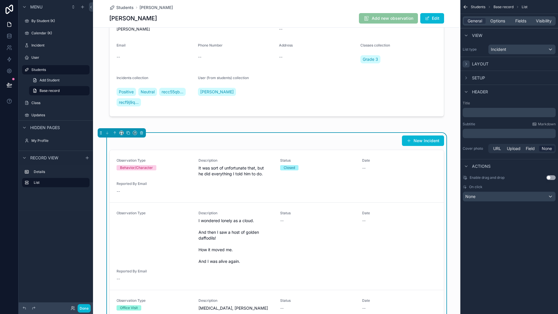
click at [467, 63] on icon "scrollable content" at bounding box center [466, 64] width 5 height 5
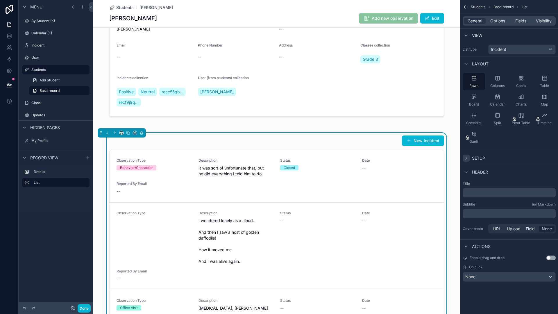
click at [467, 156] on icon "scrollable content" at bounding box center [466, 158] width 5 height 5
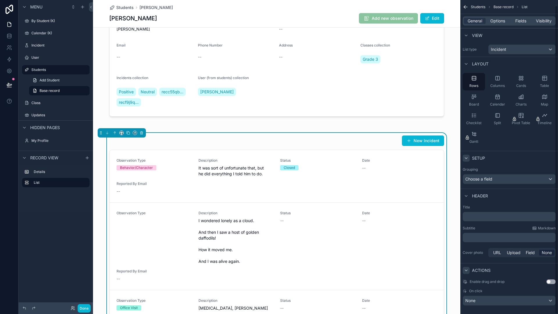
scroll to position [6, 0]
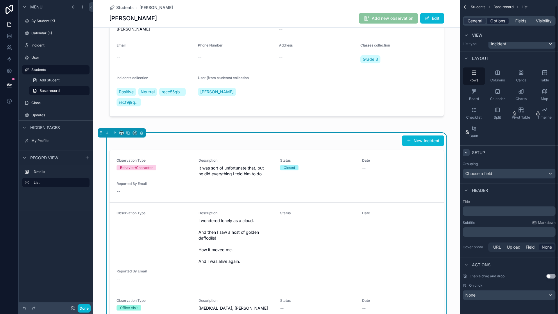
click at [503, 20] on span "Options" at bounding box center [497, 21] width 15 height 6
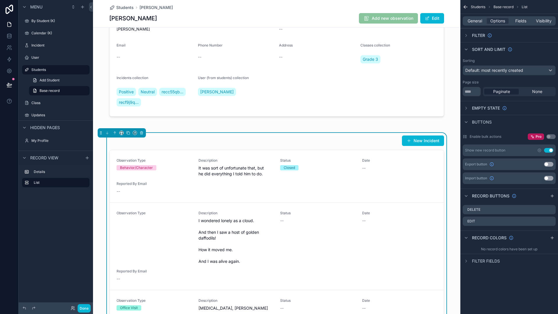
scroll to position [0, 0]
click at [519, 20] on span "Fields" at bounding box center [520, 21] width 11 height 6
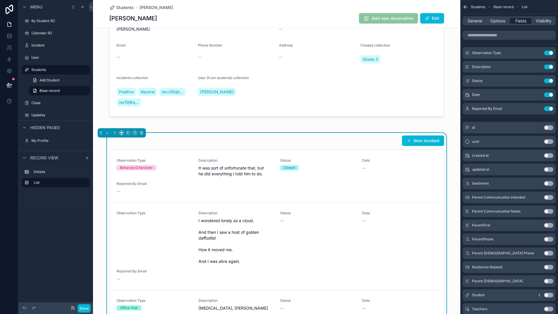
click at [545, 107] on button "Use setting" at bounding box center [548, 108] width 9 height 5
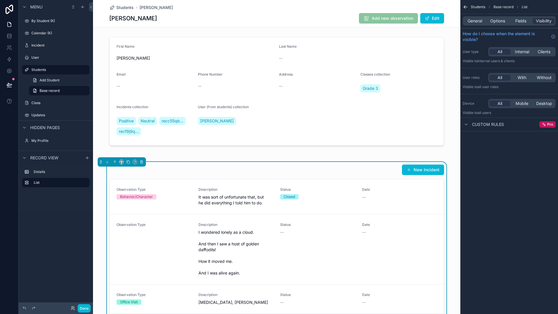
scroll to position [29, 0]
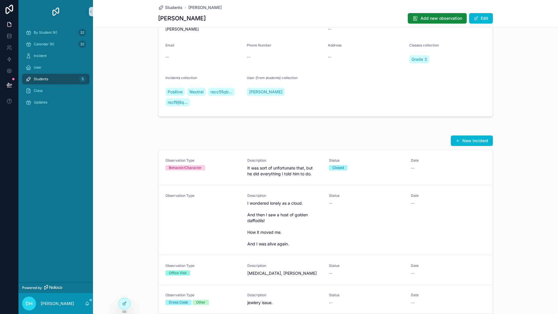
click at [118, 157] on div "New Incident Observation Type Behavior/Character Description It was sort of unf…" at bounding box center [325, 260] width 465 height 254
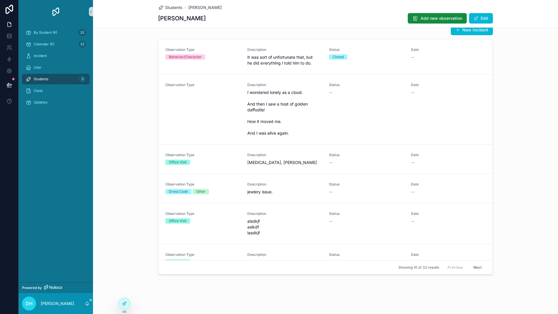
scroll to position [0, 0]
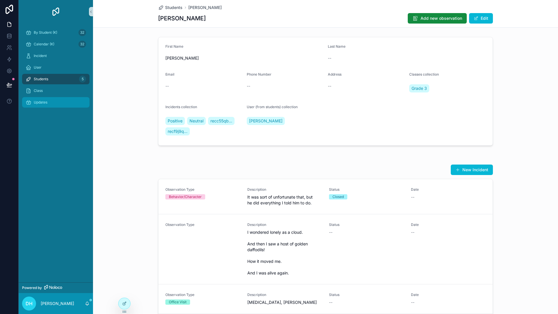
click at [52, 100] on div "Updates" at bounding box center [56, 102] width 60 height 9
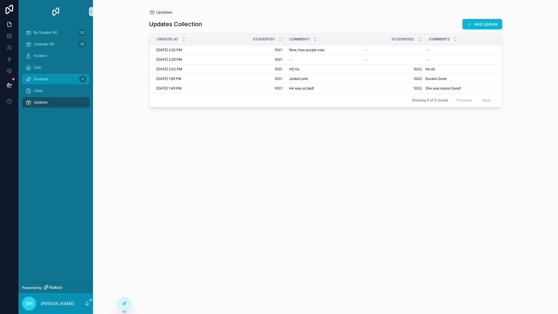
click at [46, 79] on span "Students" at bounding box center [41, 79] width 15 height 5
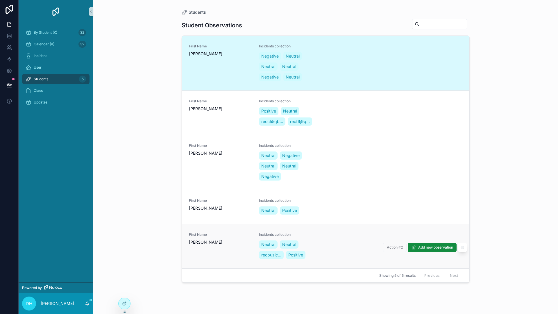
click at [355, 245] on div "First Name John Incidents collection Neutral Neutral recpuzic... Positive" at bounding box center [325, 246] width 273 height 28
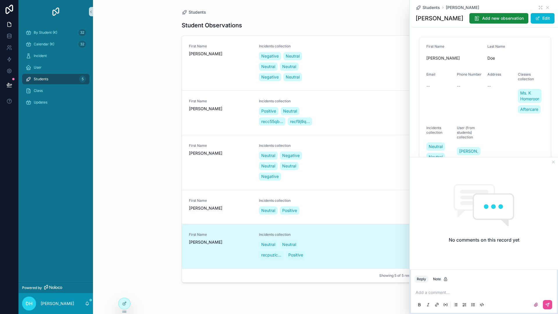
click at [349, 18] on div "Student Observations First Name Angelo Incidents collection Negative Neutral Ne…" at bounding box center [326, 161] width 288 height 292
